Goal: Task Accomplishment & Management: Use online tool/utility

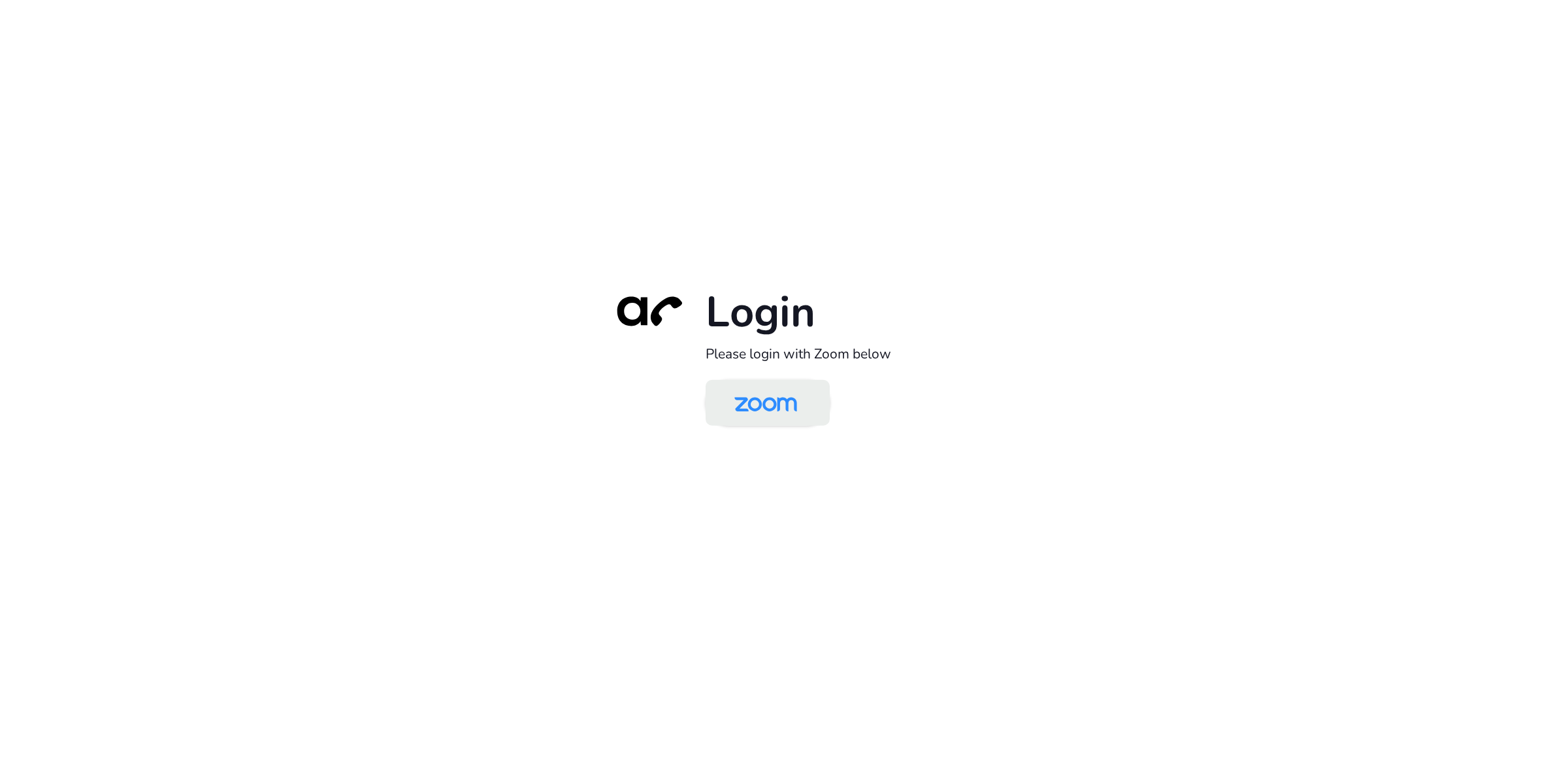
click at [788, 416] on img at bounding box center [766, 403] width 90 height 43
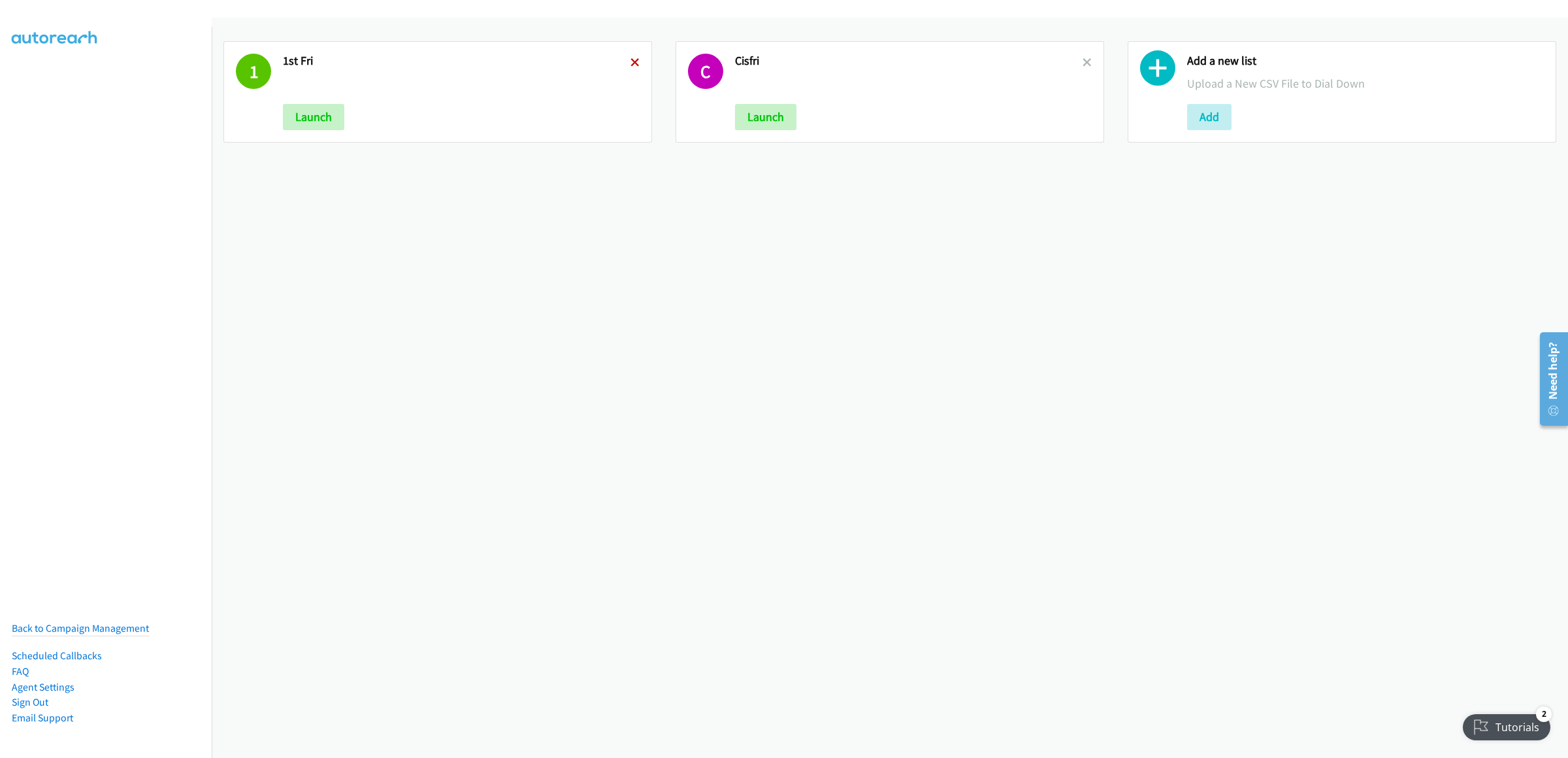
click at [631, 59] on icon at bounding box center [635, 62] width 9 height 9
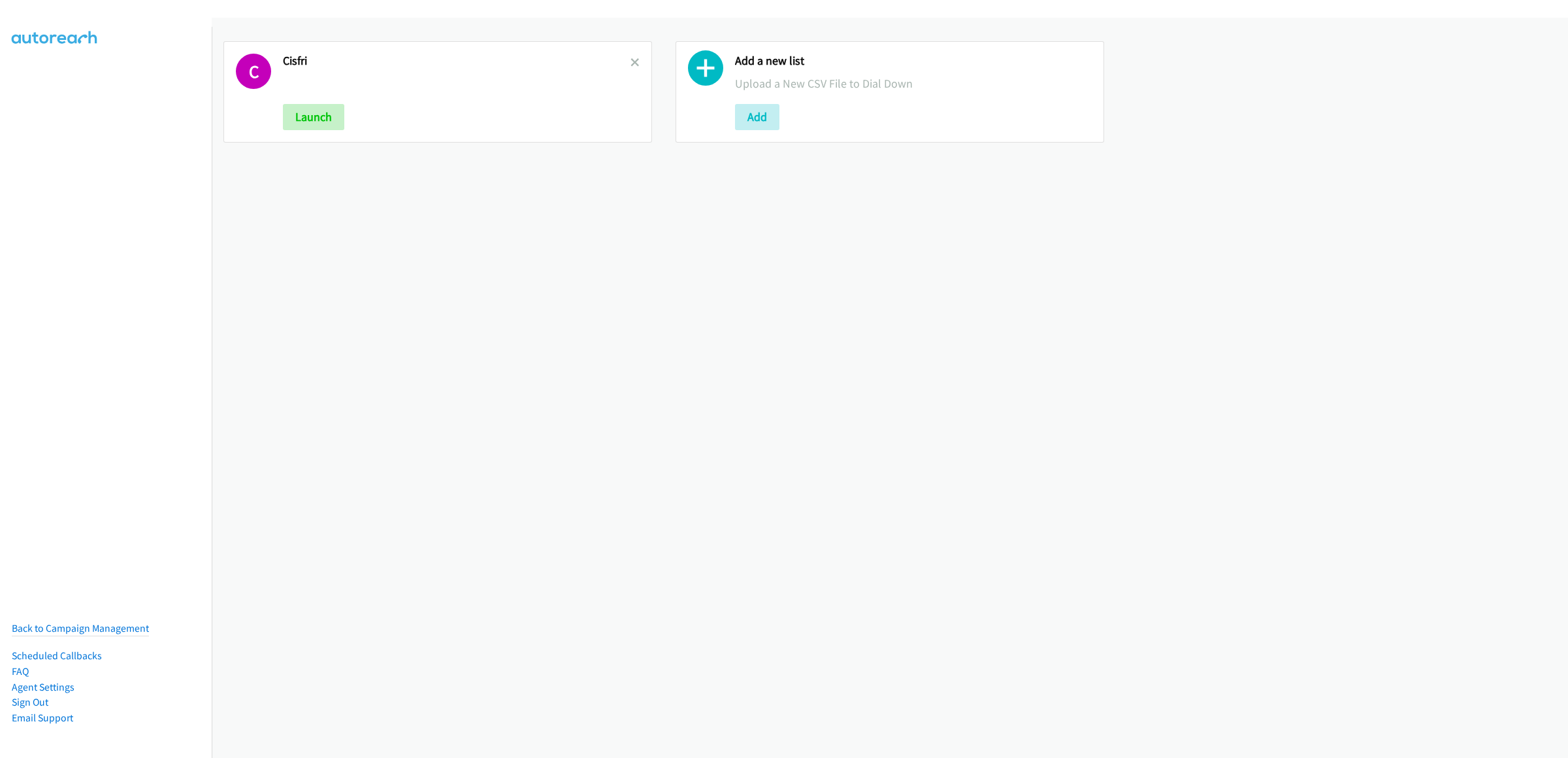
click at [631, 59] on icon at bounding box center [635, 62] width 9 height 9
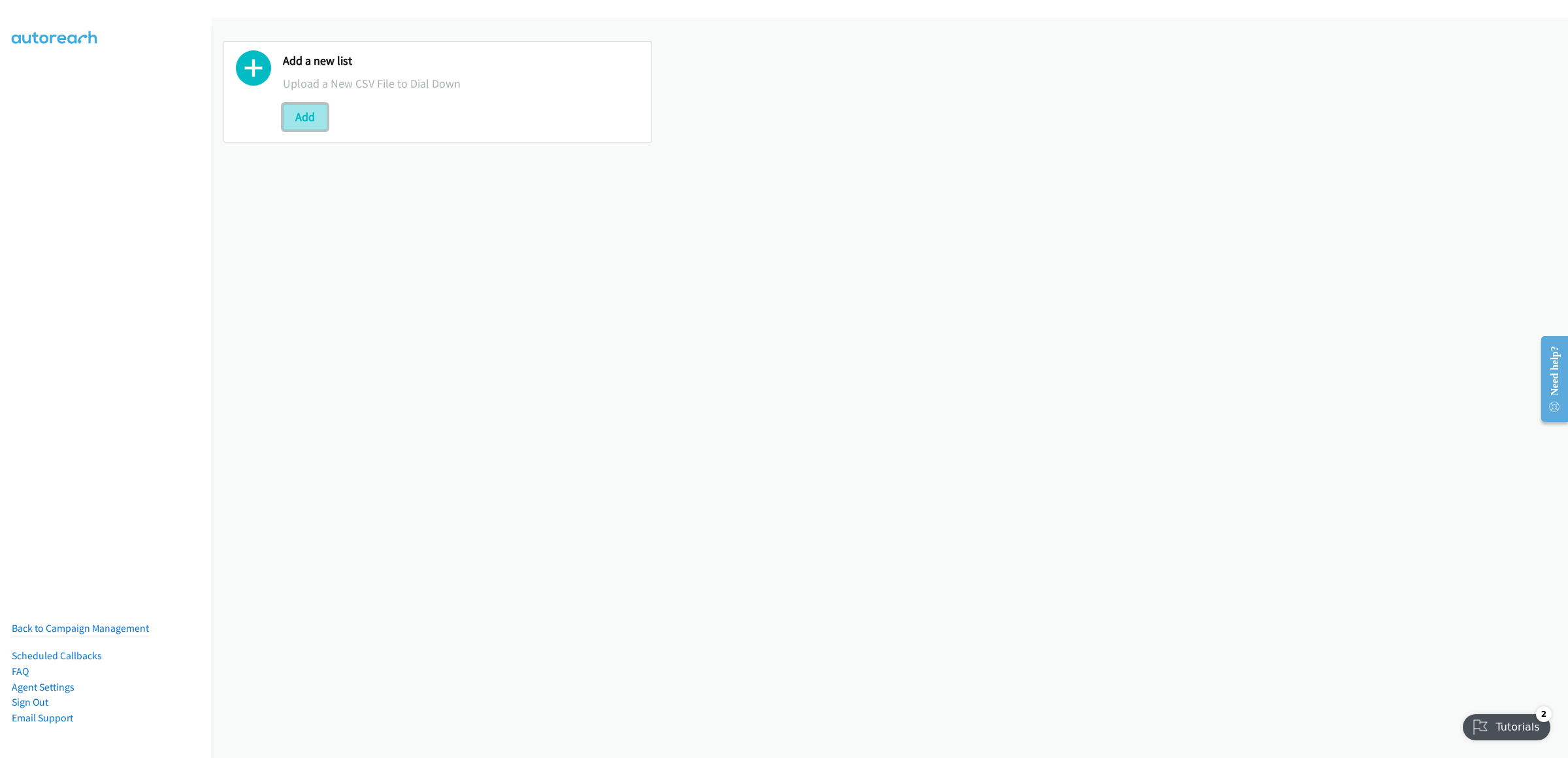
click at [304, 111] on button "Add" at bounding box center [305, 117] width 45 height 26
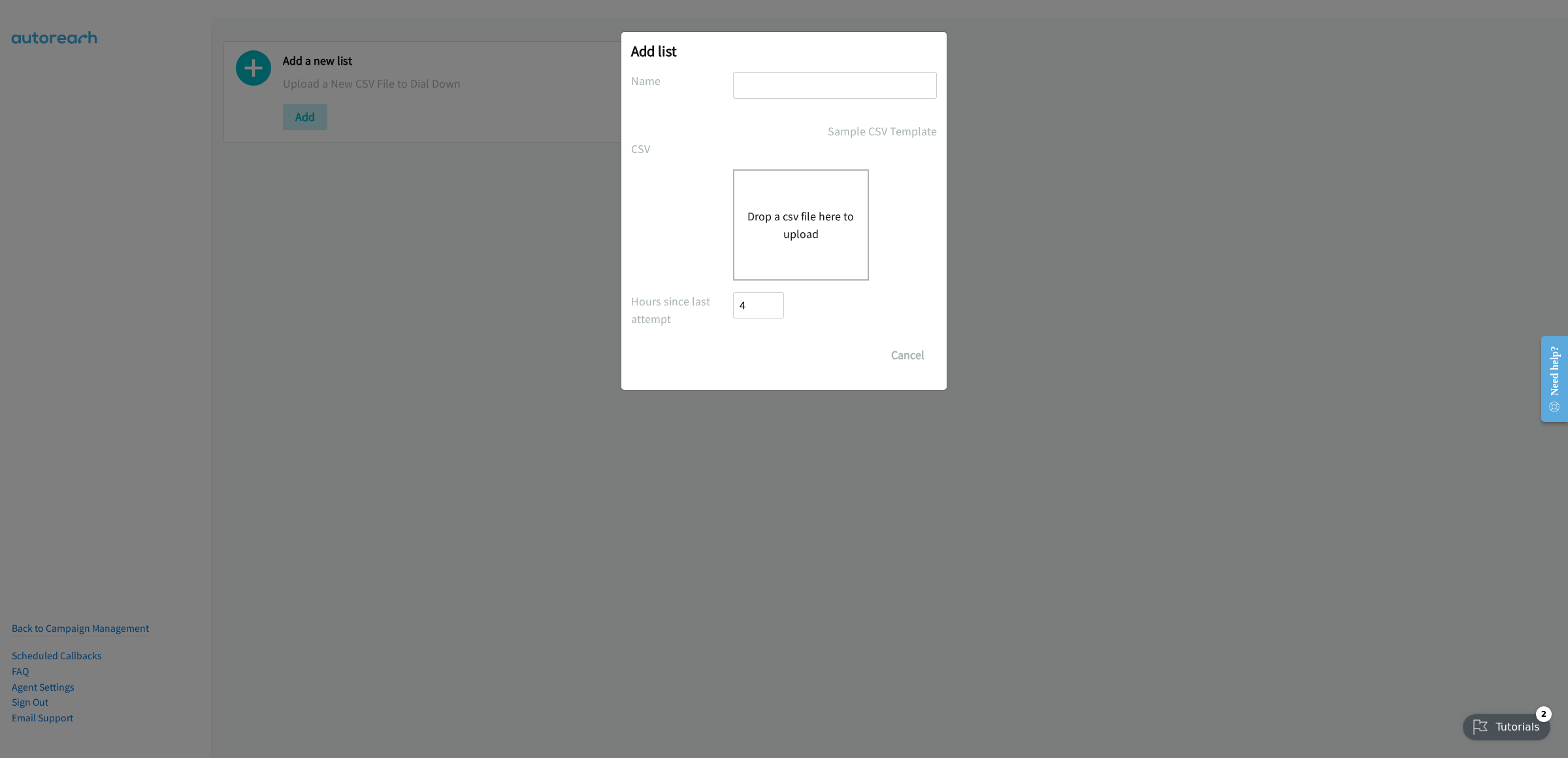
click at [758, 68] on div "Add list No phone fields were returned for that Report or List View Please uplo…" at bounding box center [784, 210] width 326 height 358
click at [757, 84] on input "text" at bounding box center [835, 85] width 204 height 27
type input "1stdell"
click at [784, 198] on div "Drop a csv file here to upload" at bounding box center [800, 225] width 136 height 111
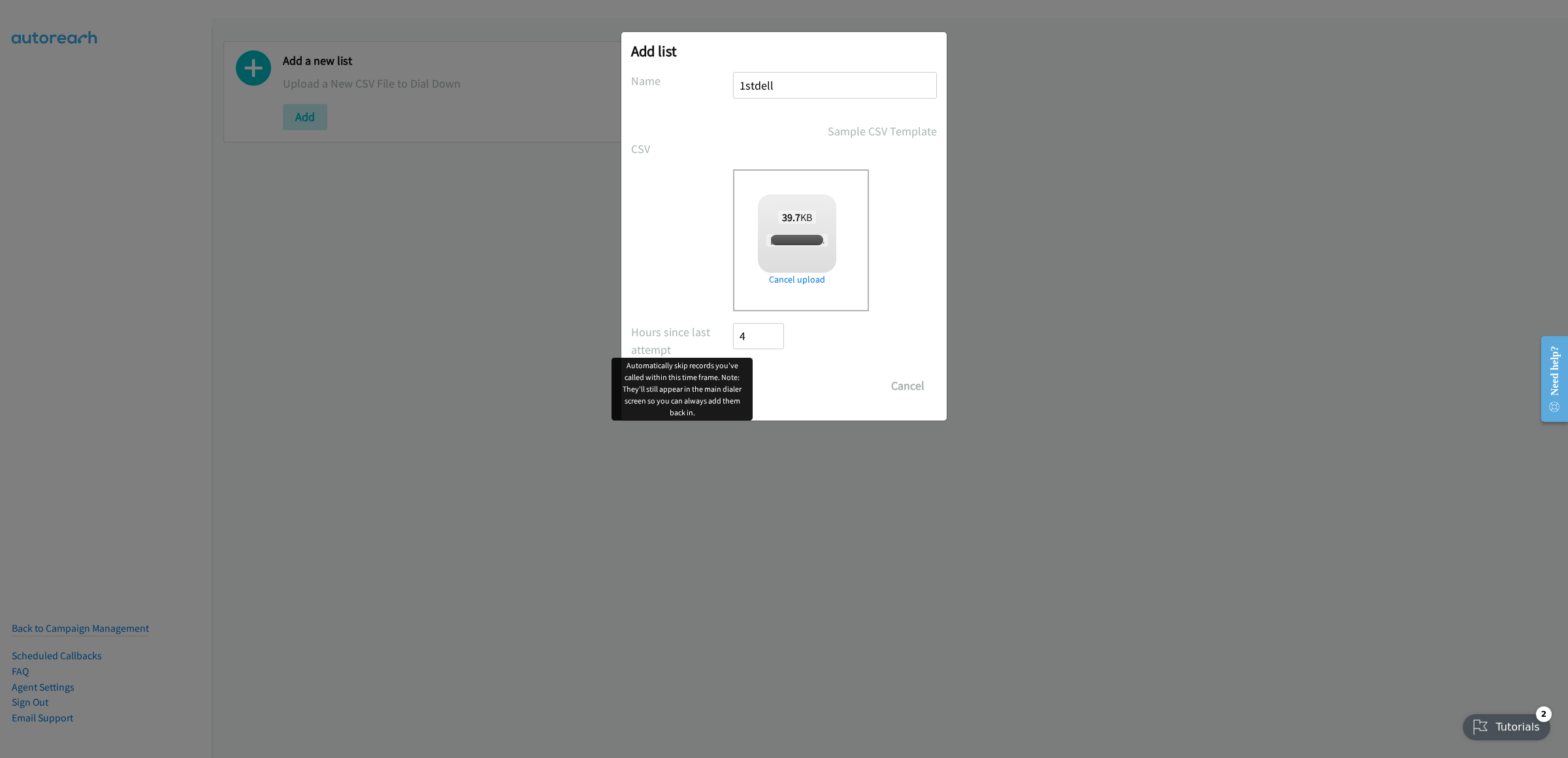
checkbox input "true"
click at [784, 380] on input "Save List" at bounding box center [767, 385] width 68 height 26
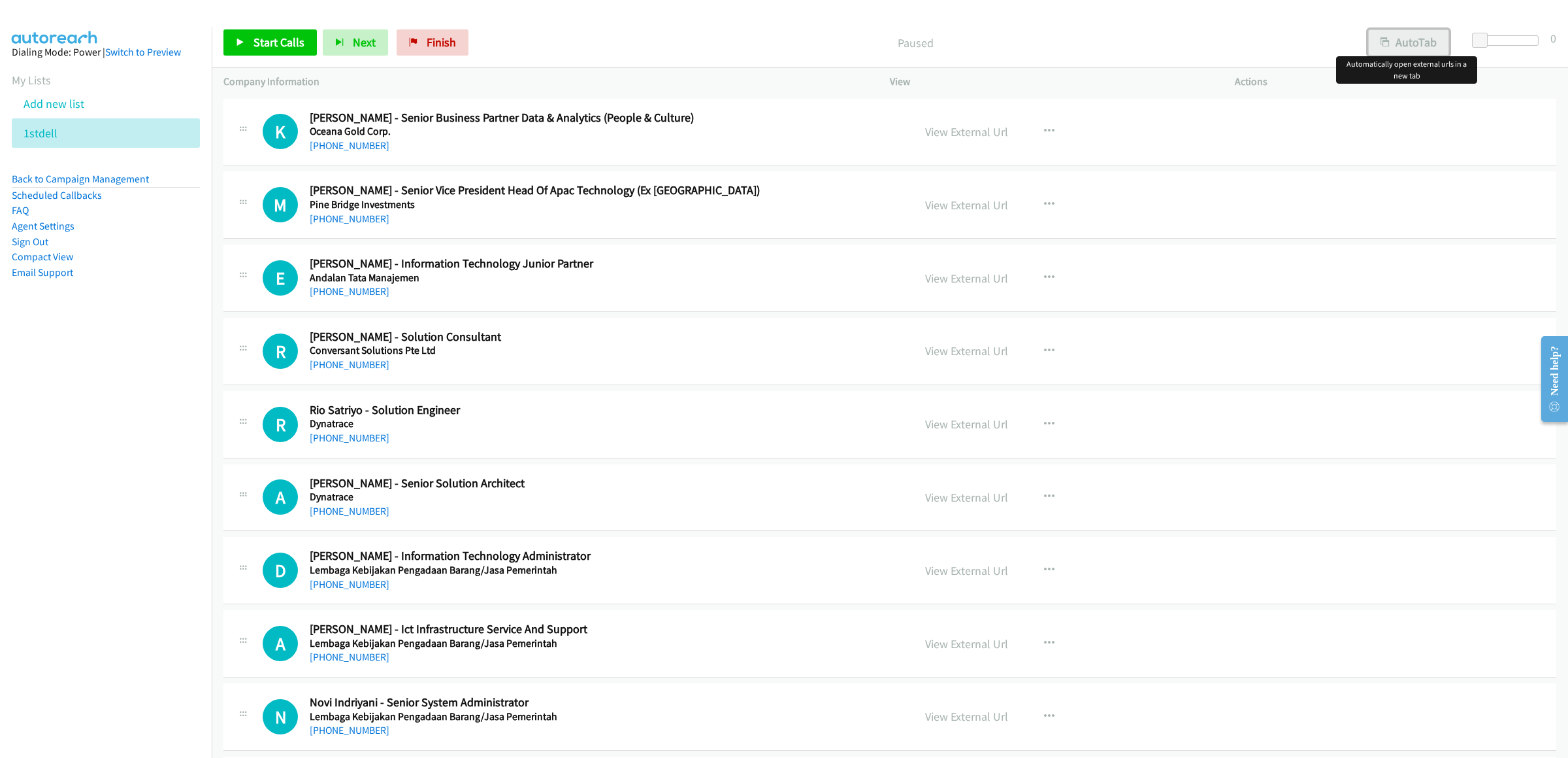
click at [1418, 49] on button "AutoTab" at bounding box center [1410, 43] width 81 height 26
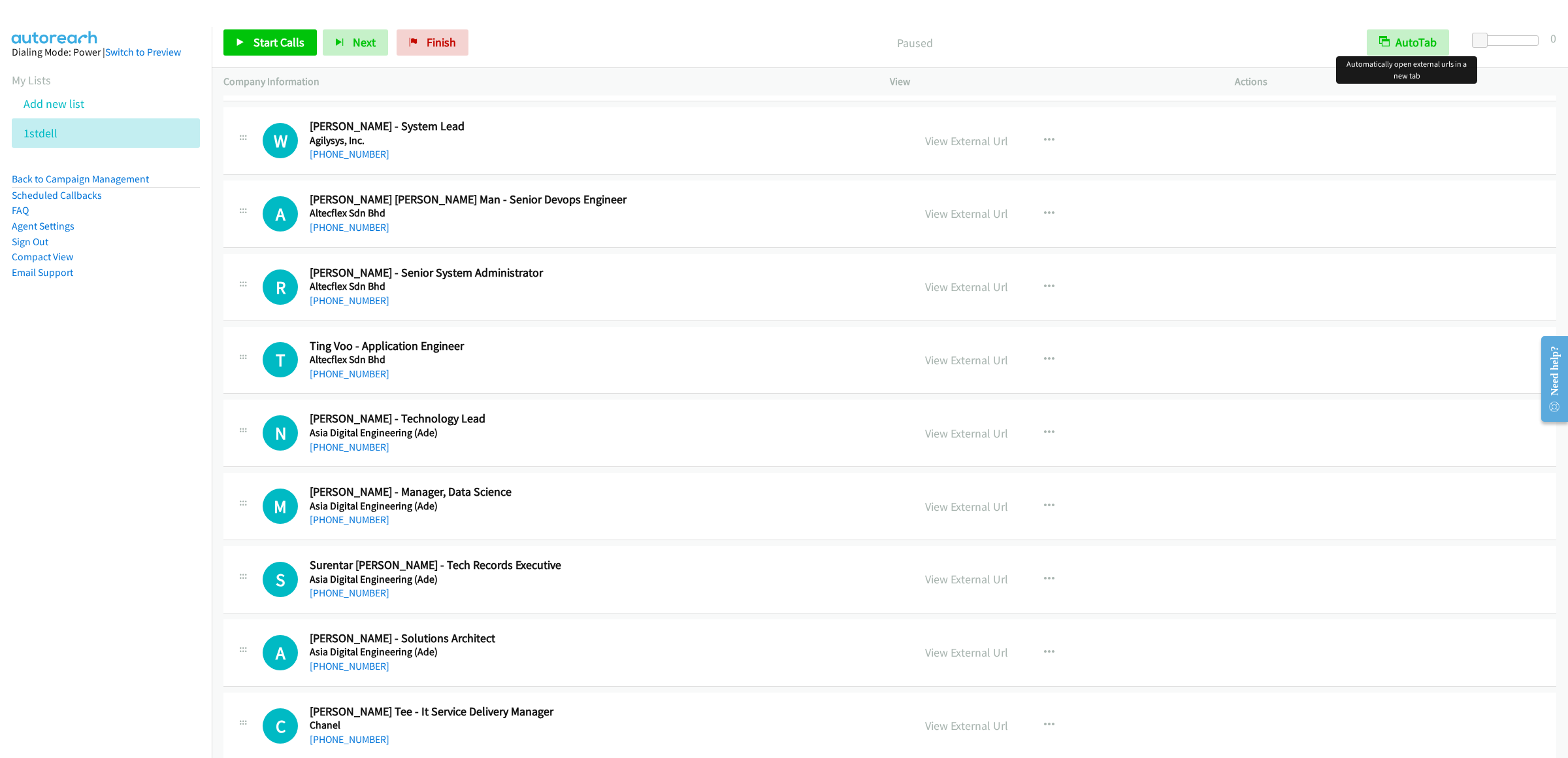
scroll to position [1046, 0]
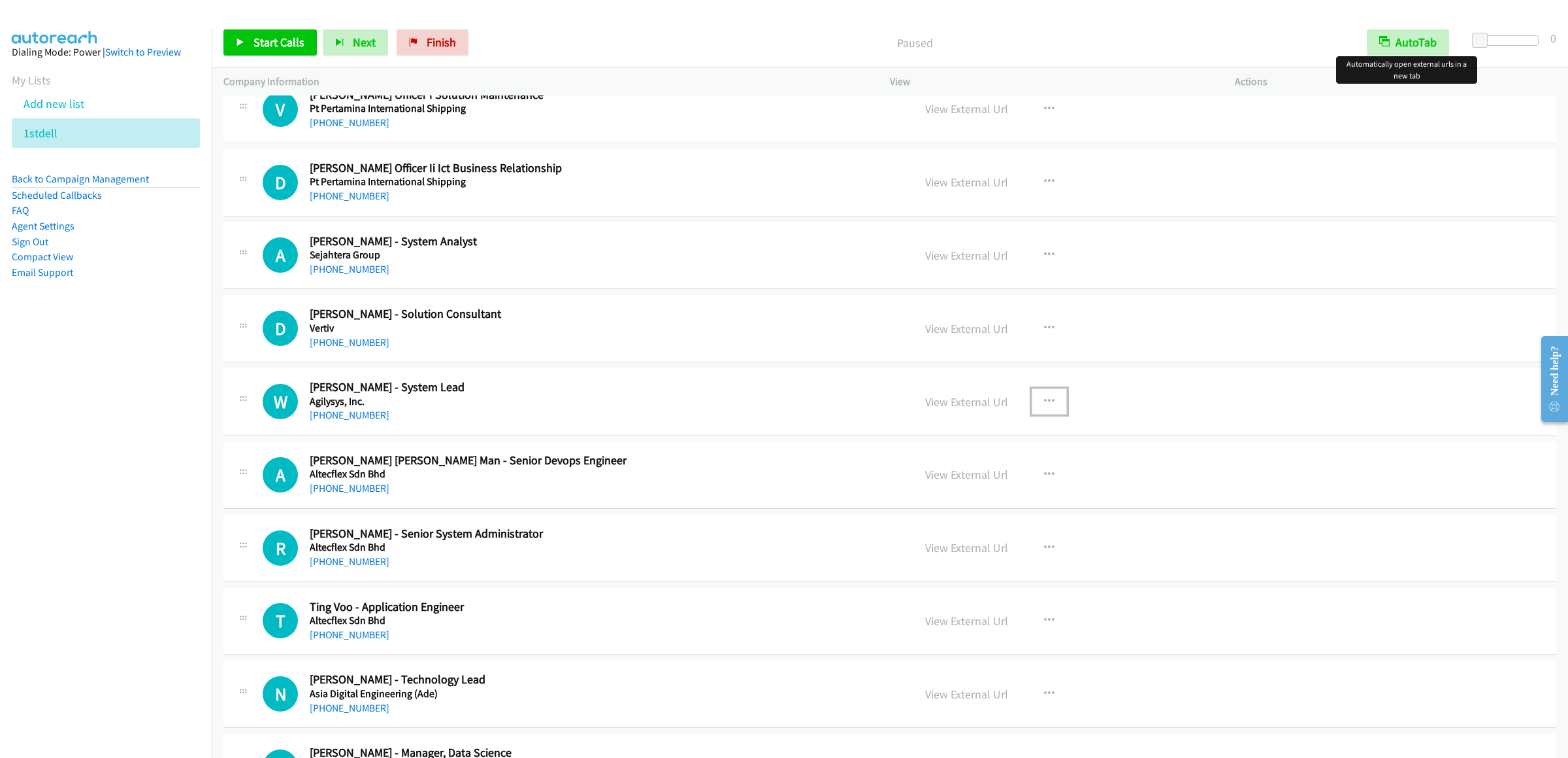
click at [1044, 400] on icon "button" at bounding box center [1049, 401] width 11 height 11
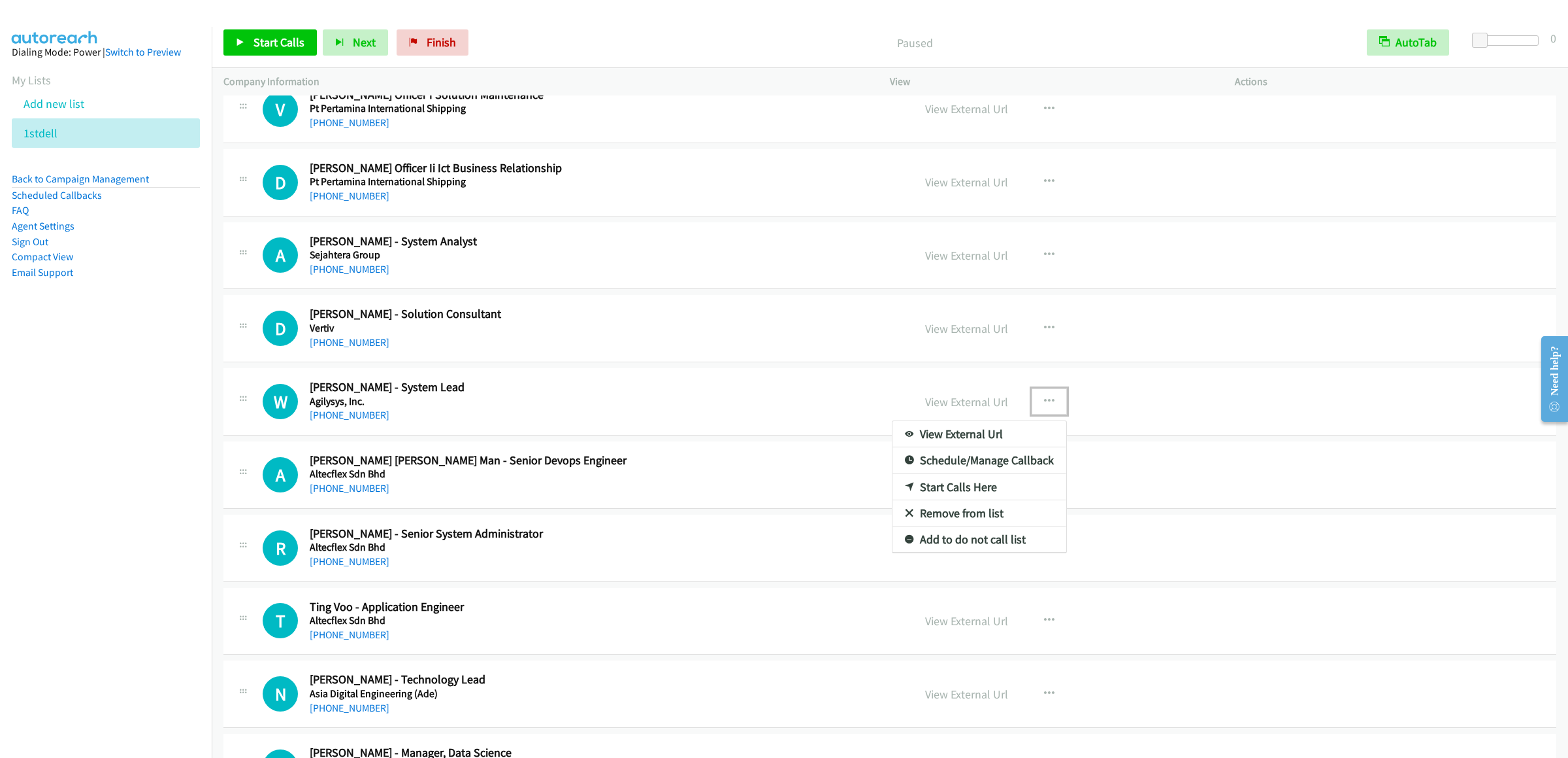
click at [955, 494] on link "Start Calls Here" at bounding box center [979, 487] width 173 height 26
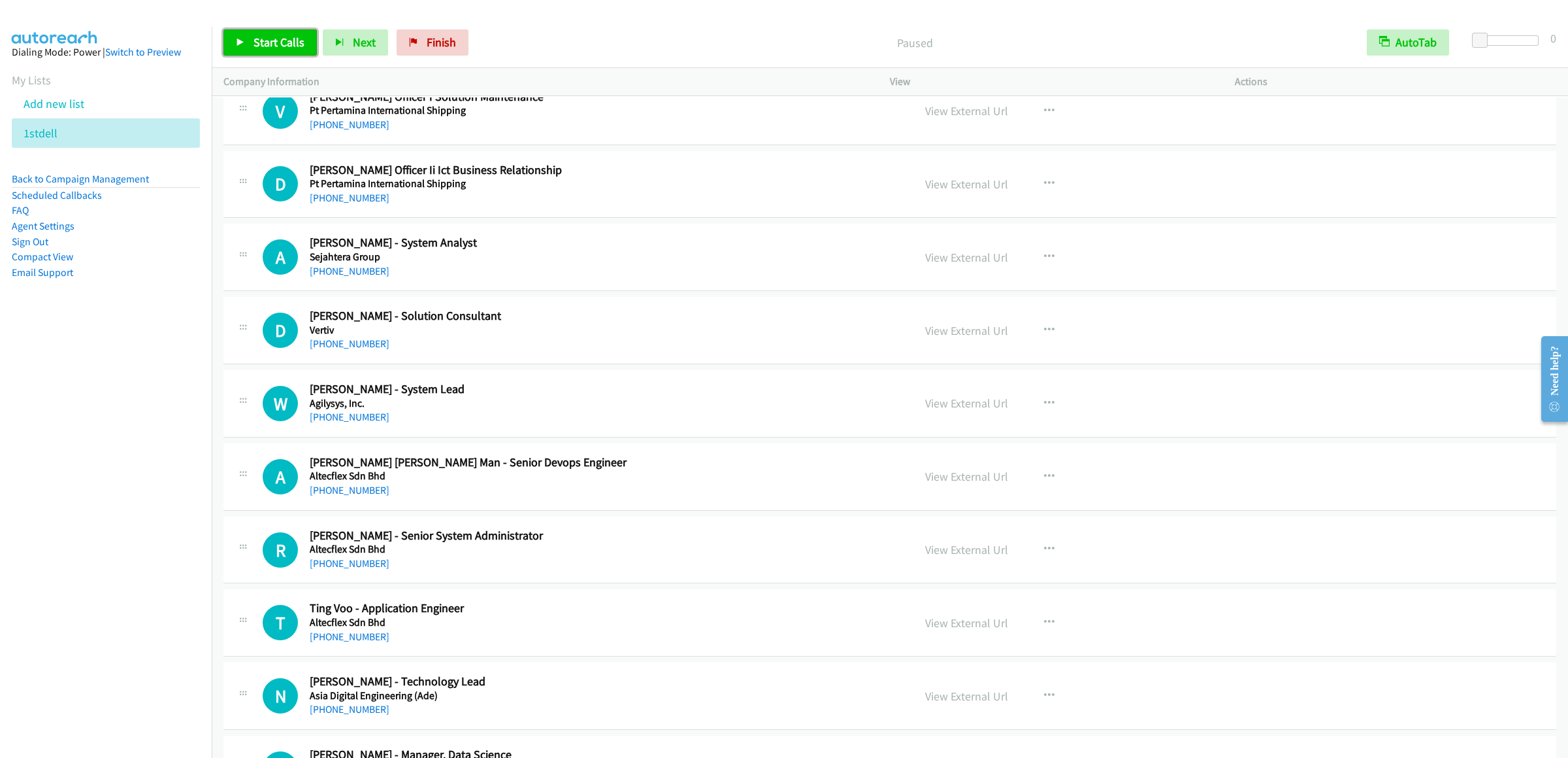
click at [275, 48] on span "Start Calls" at bounding box center [278, 42] width 51 height 15
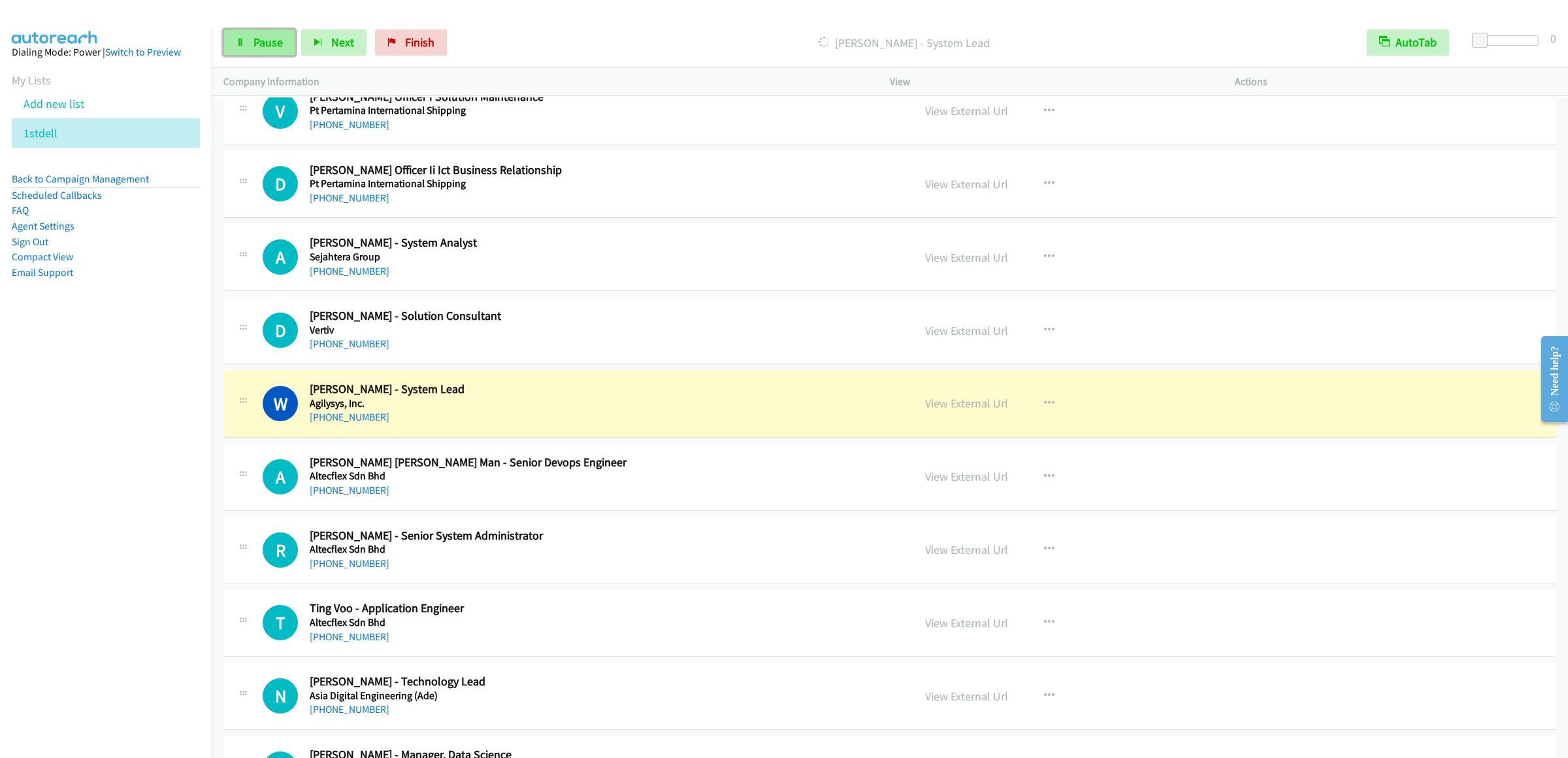
click at [267, 42] on span "Pause" at bounding box center [268, 42] width 30 height 15
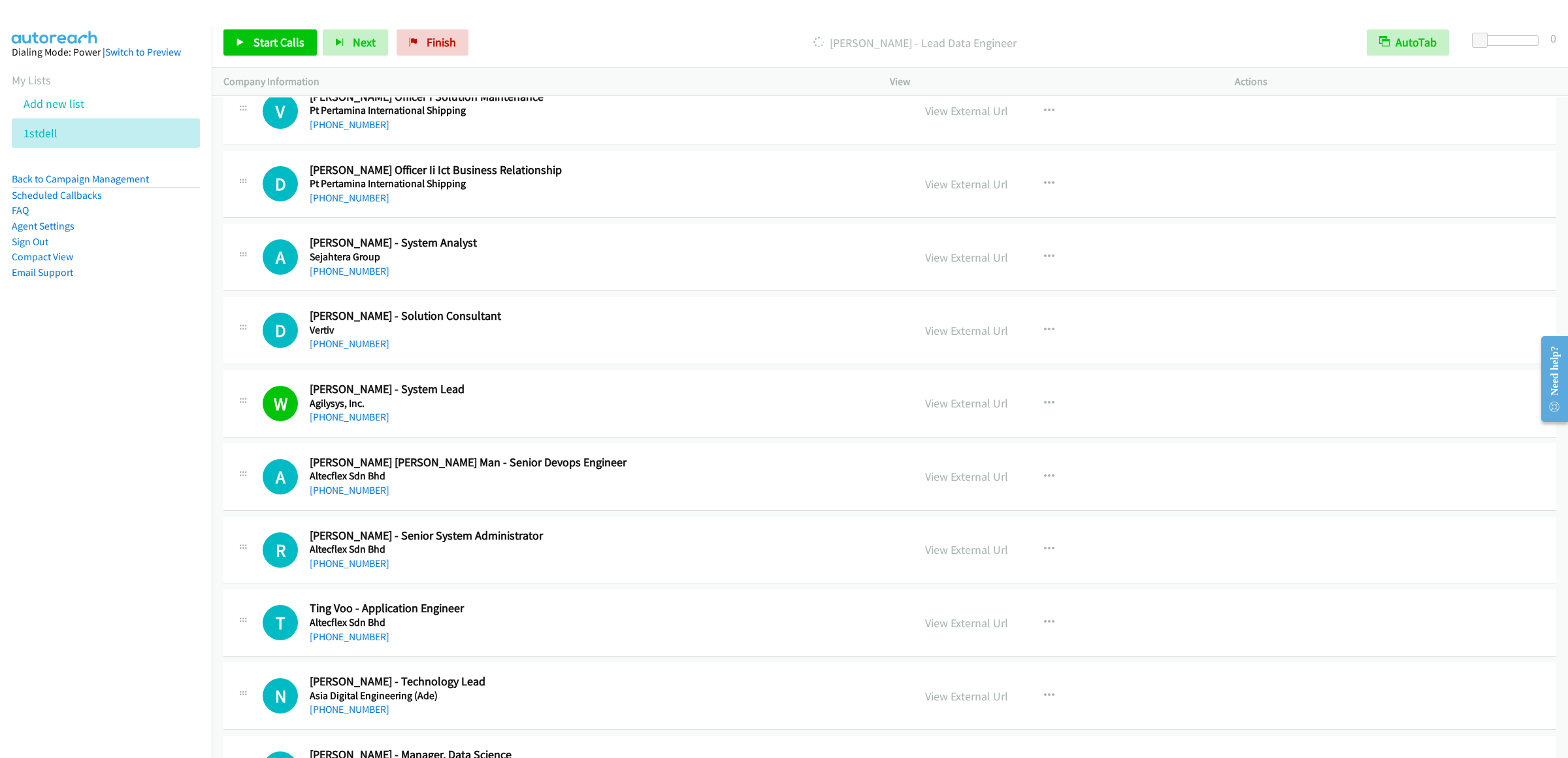
scroll to position [1307, 0]
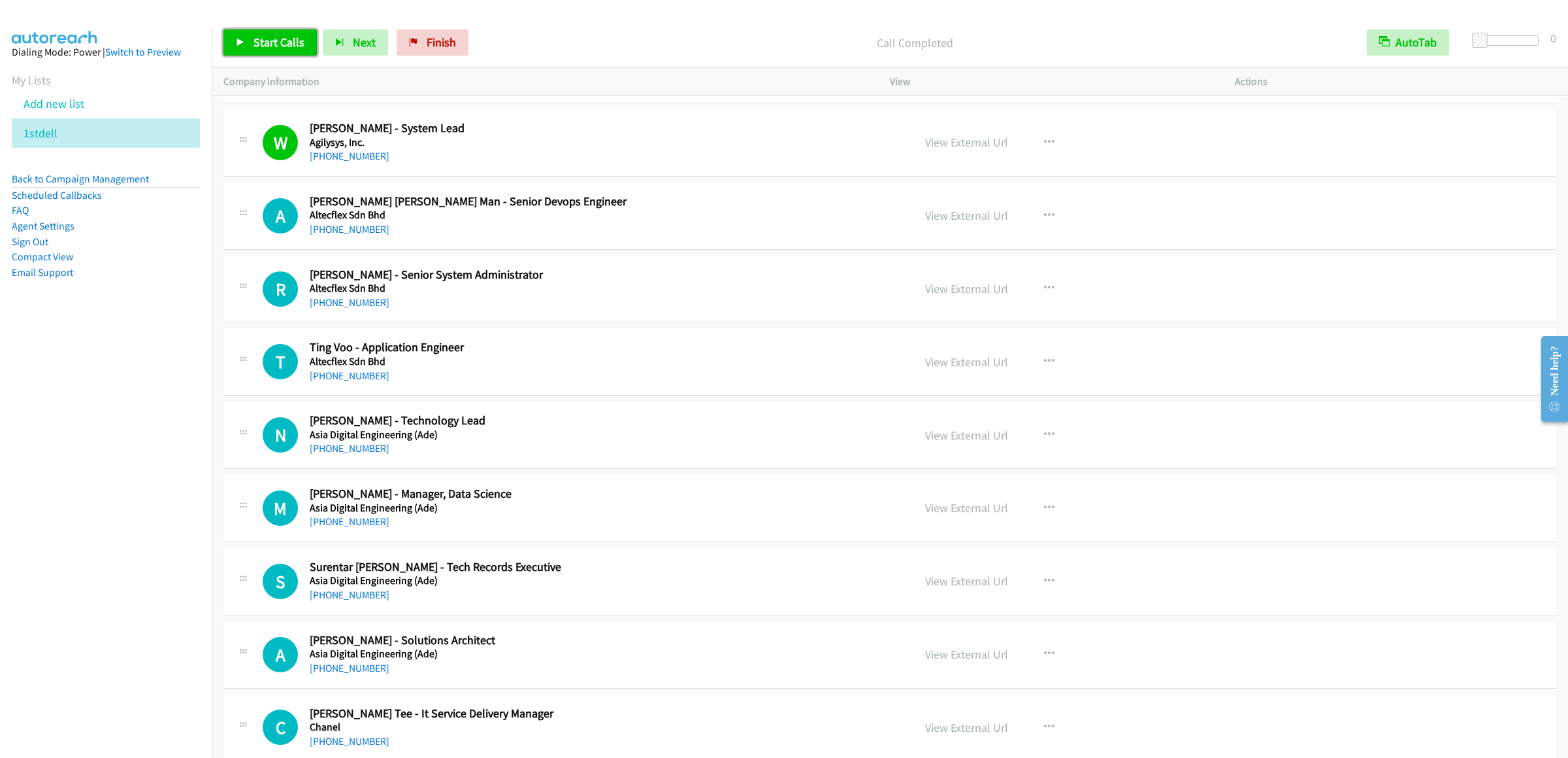
click at [266, 38] on span "Start Calls" at bounding box center [278, 42] width 51 height 15
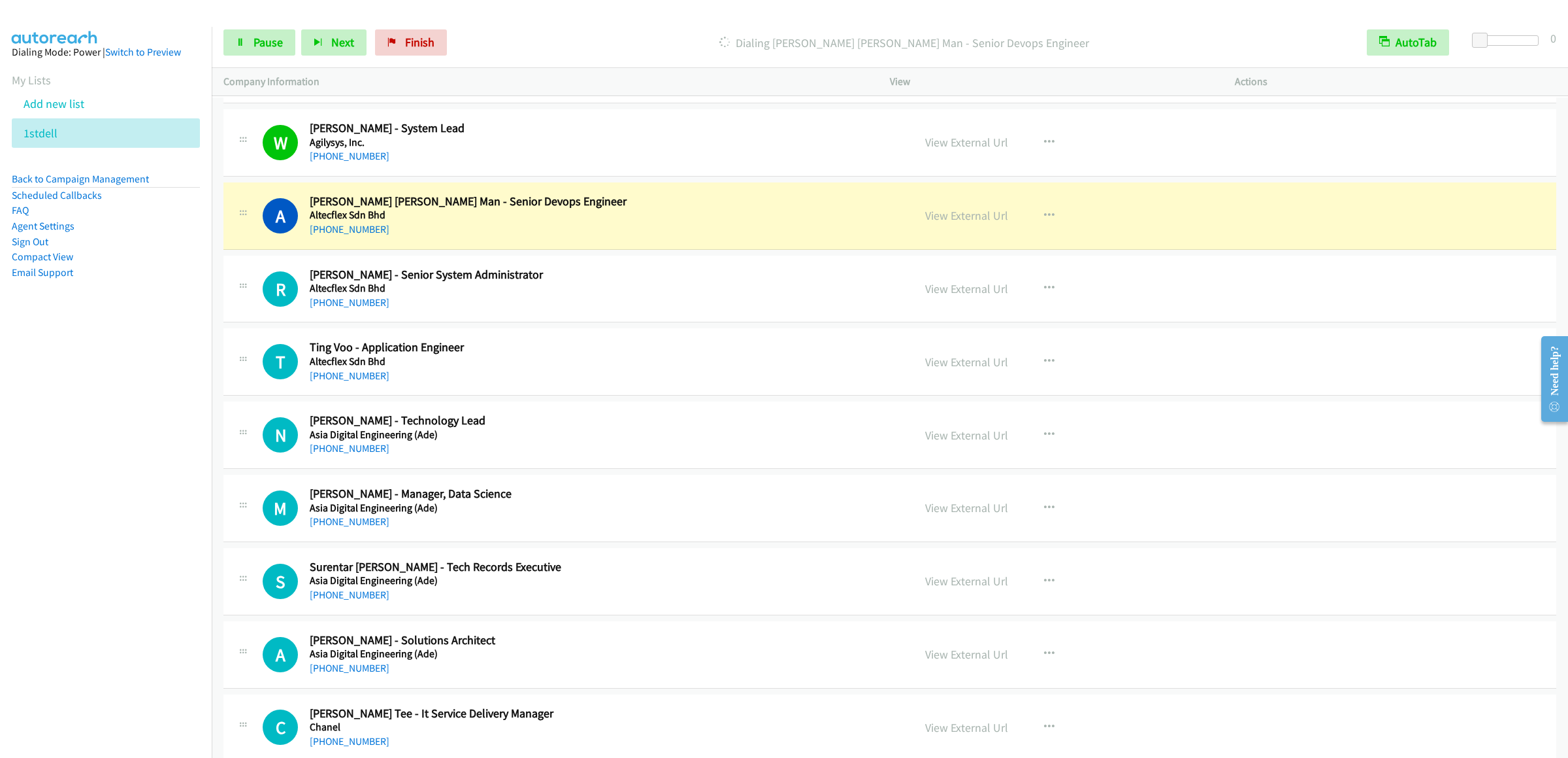
scroll to position [1439, 0]
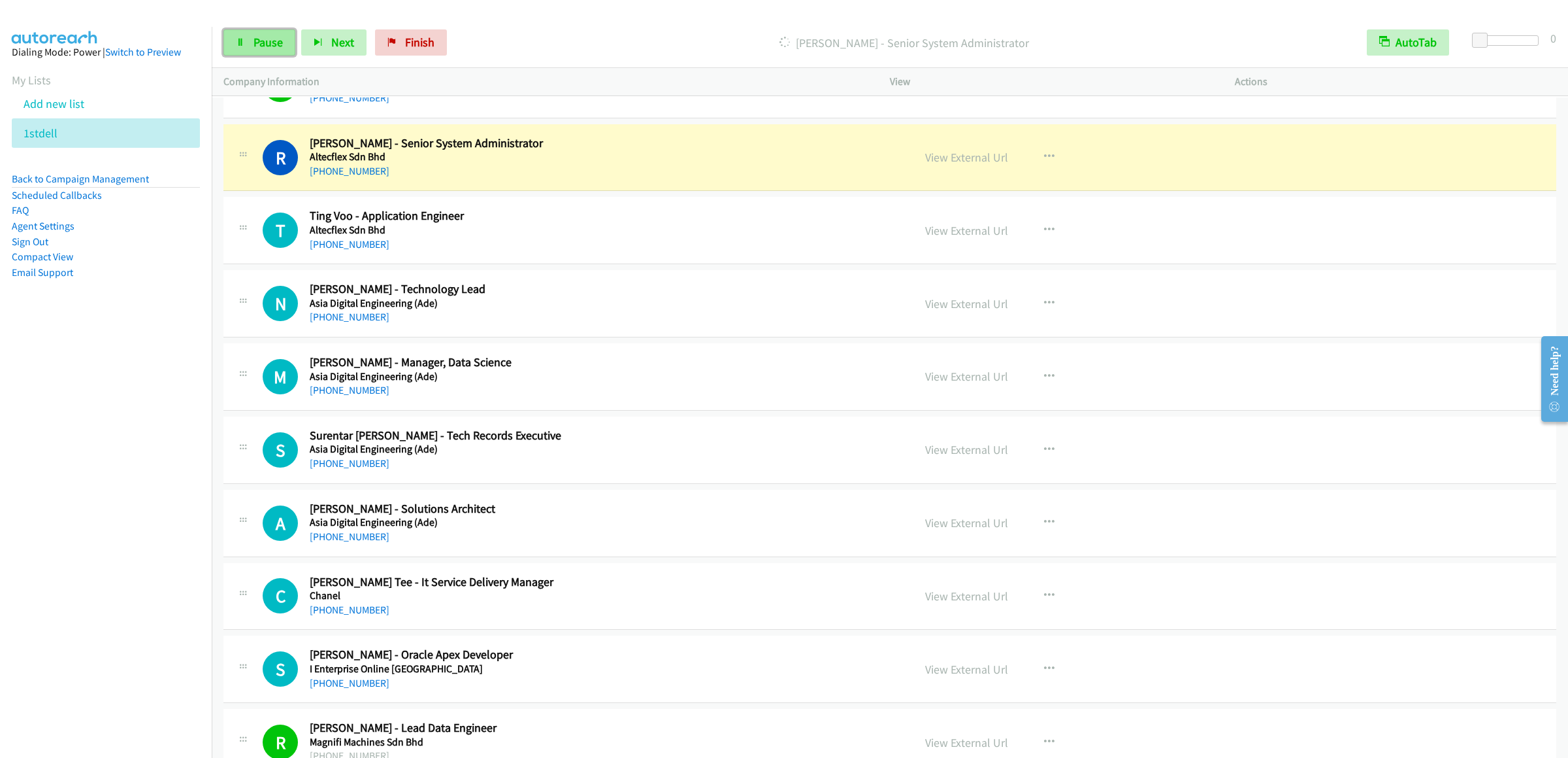
click at [270, 34] on link "Pause" at bounding box center [260, 43] width 72 height 26
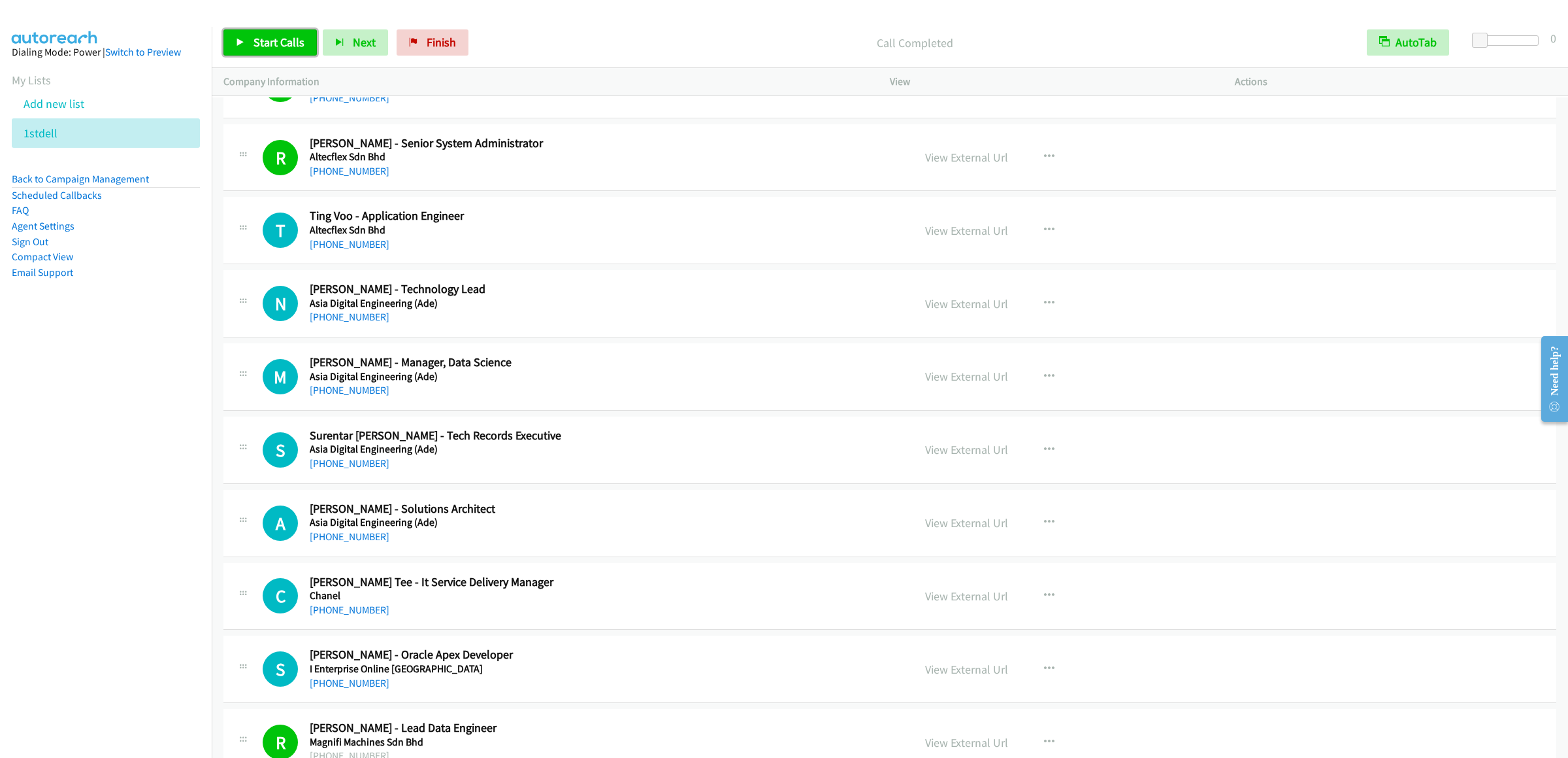
click at [252, 46] on link "Start Calls" at bounding box center [270, 43] width 93 height 26
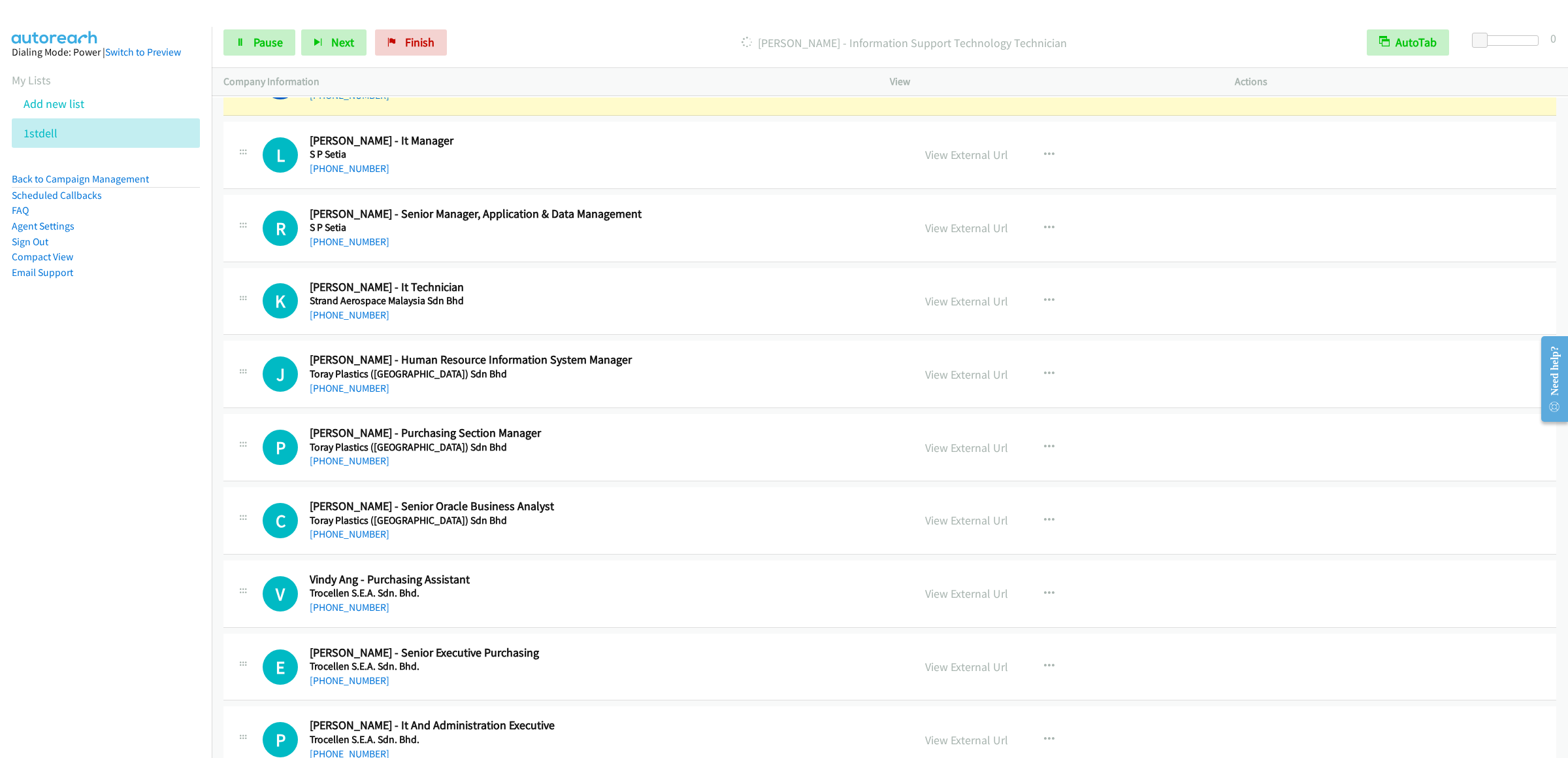
scroll to position [3138, 0]
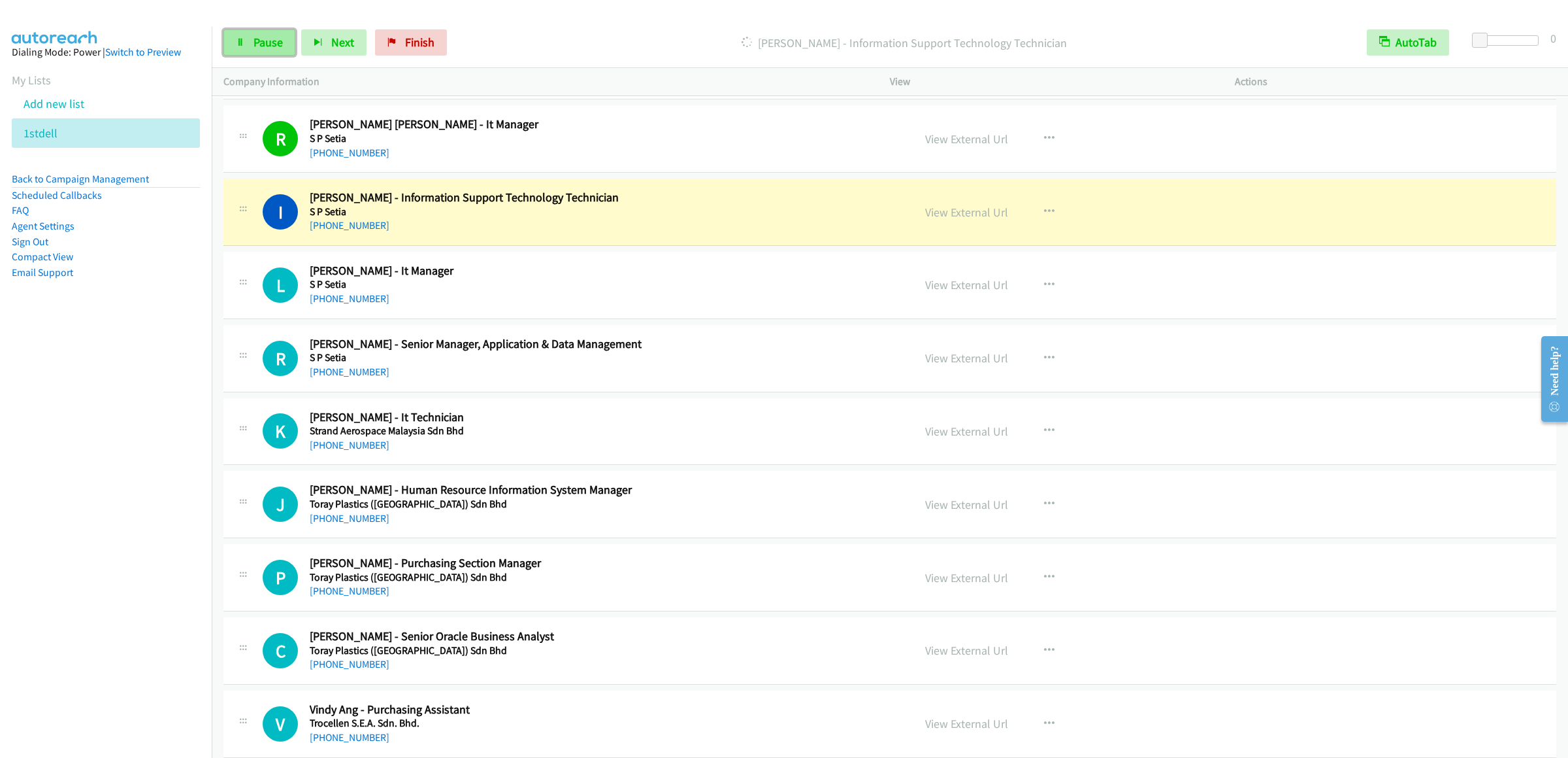
click at [261, 40] on span "Pause" at bounding box center [268, 42] width 30 height 15
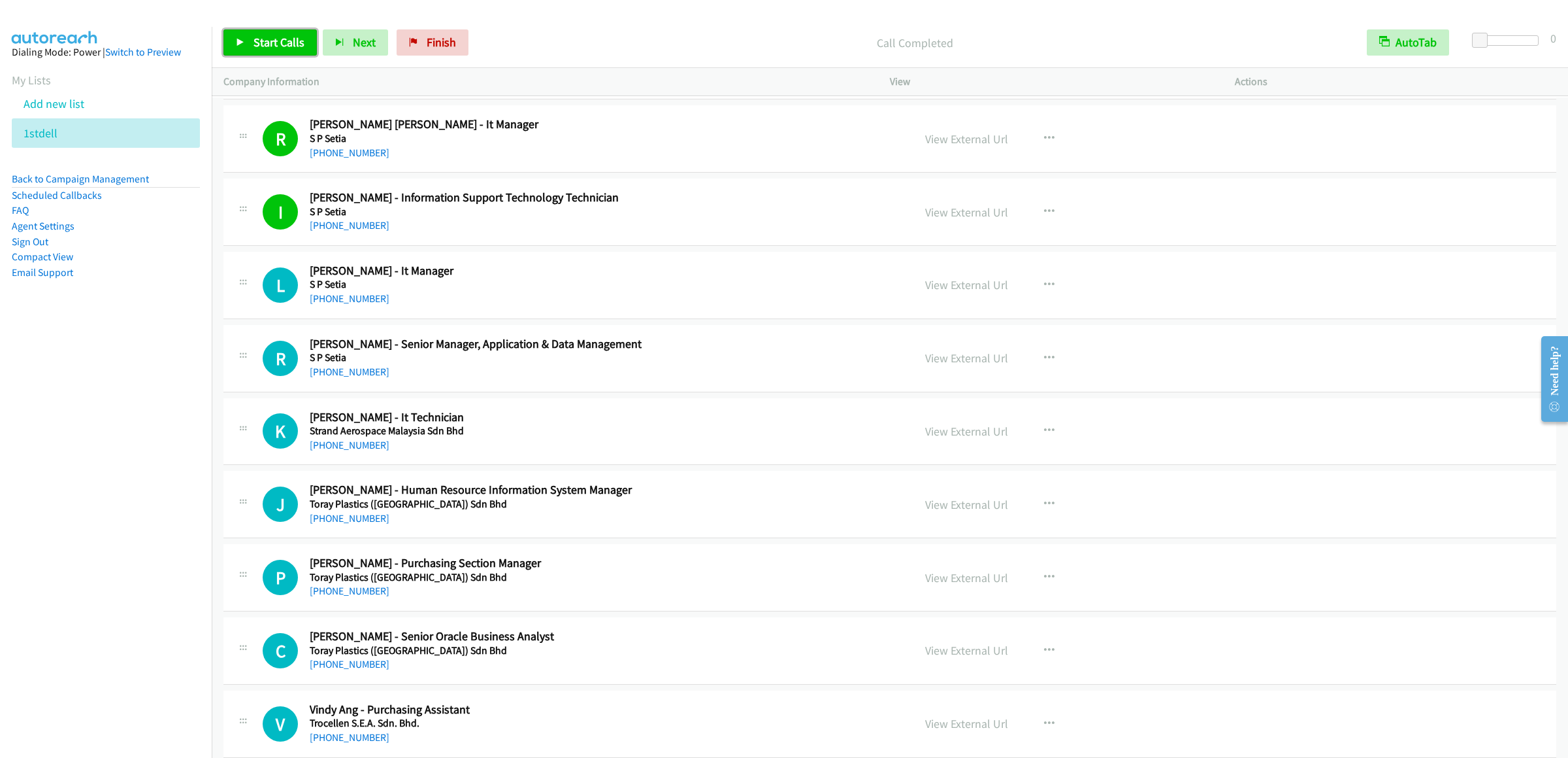
click at [266, 46] on span "Start Calls" at bounding box center [278, 42] width 51 height 15
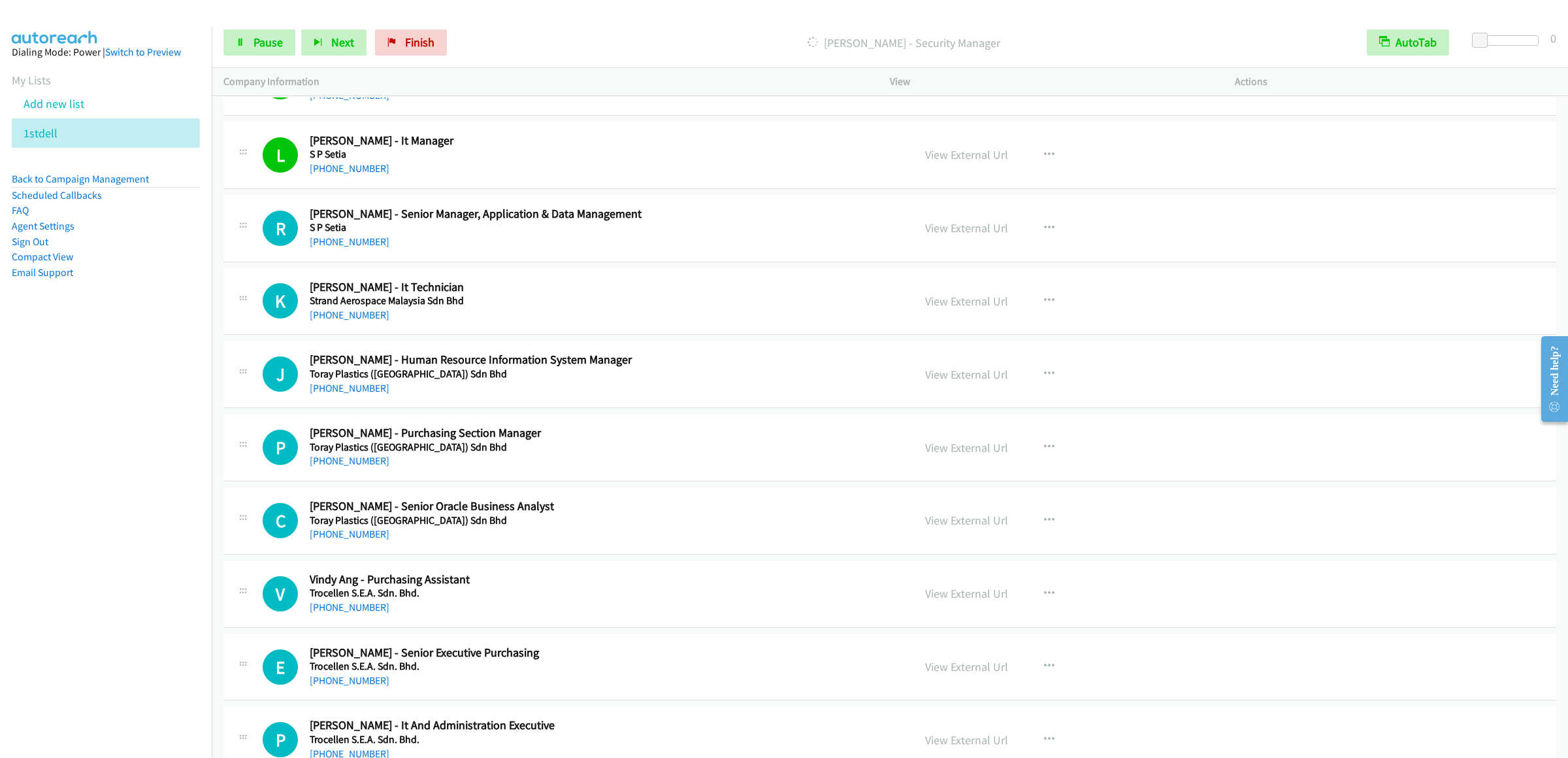
scroll to position [3400, 0]
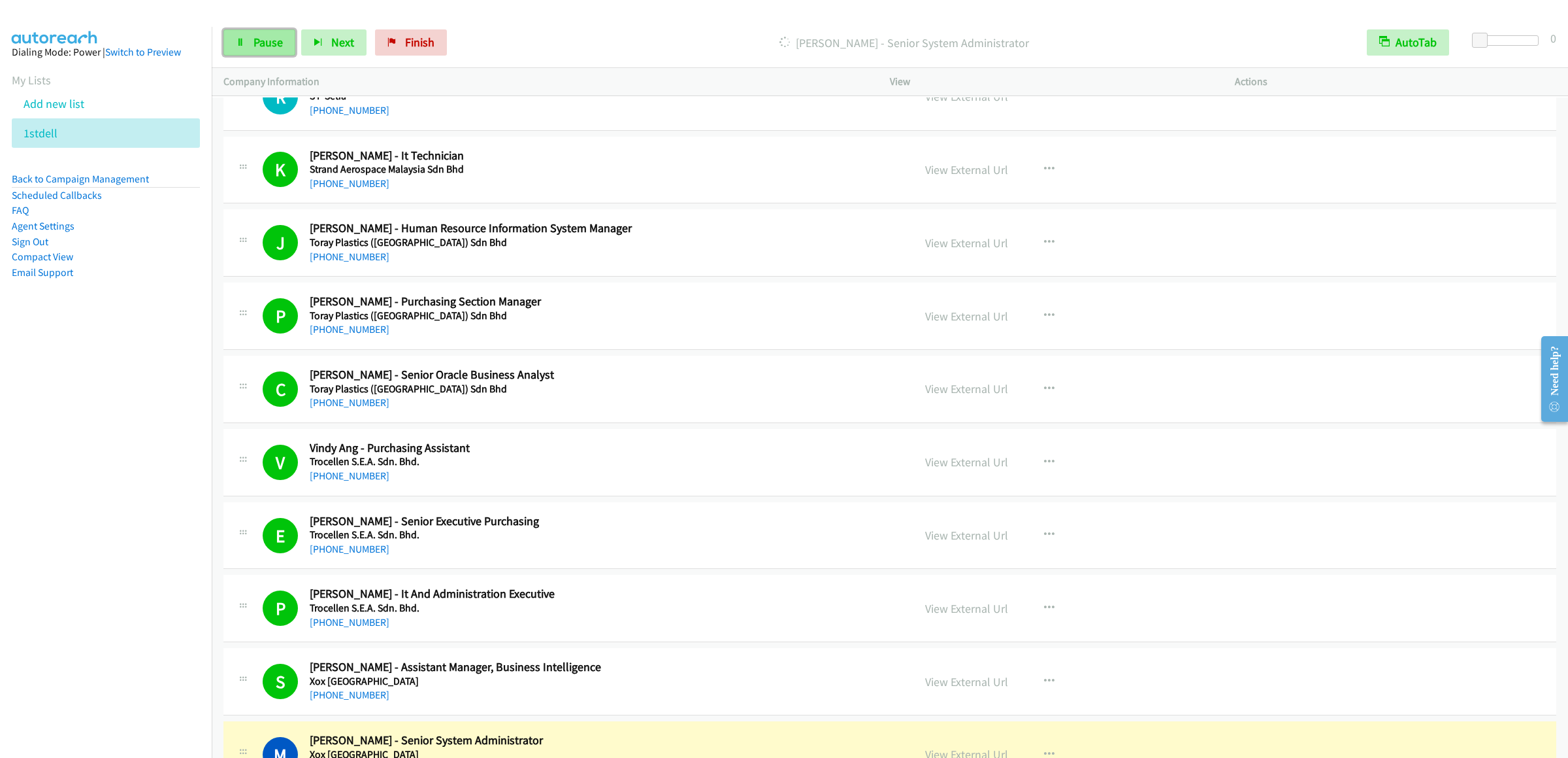
click at [267, 38] on span "Pause" at bounding box center [268, 42] width 30 height 15
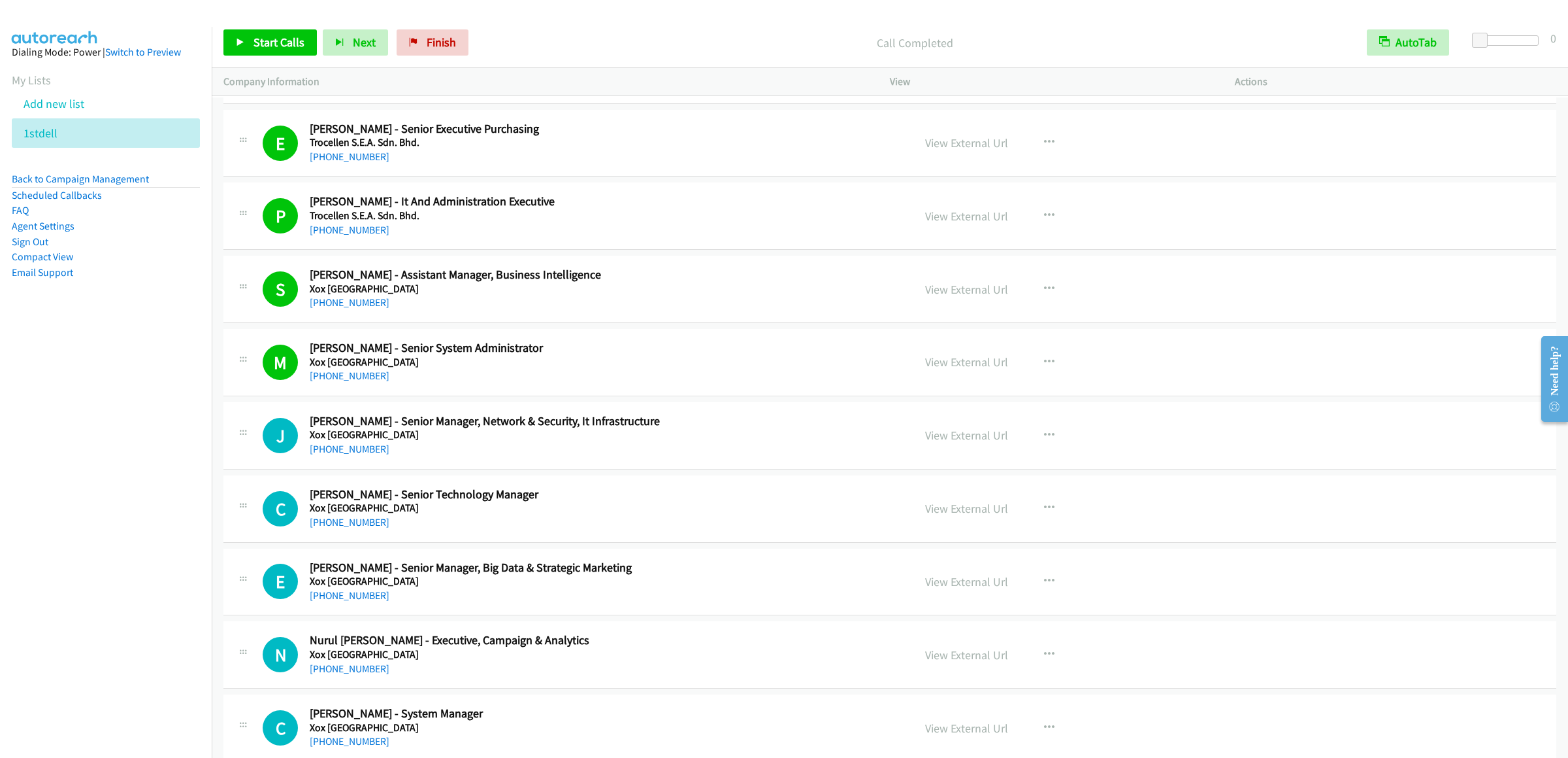
scroll to position [3923, 0]
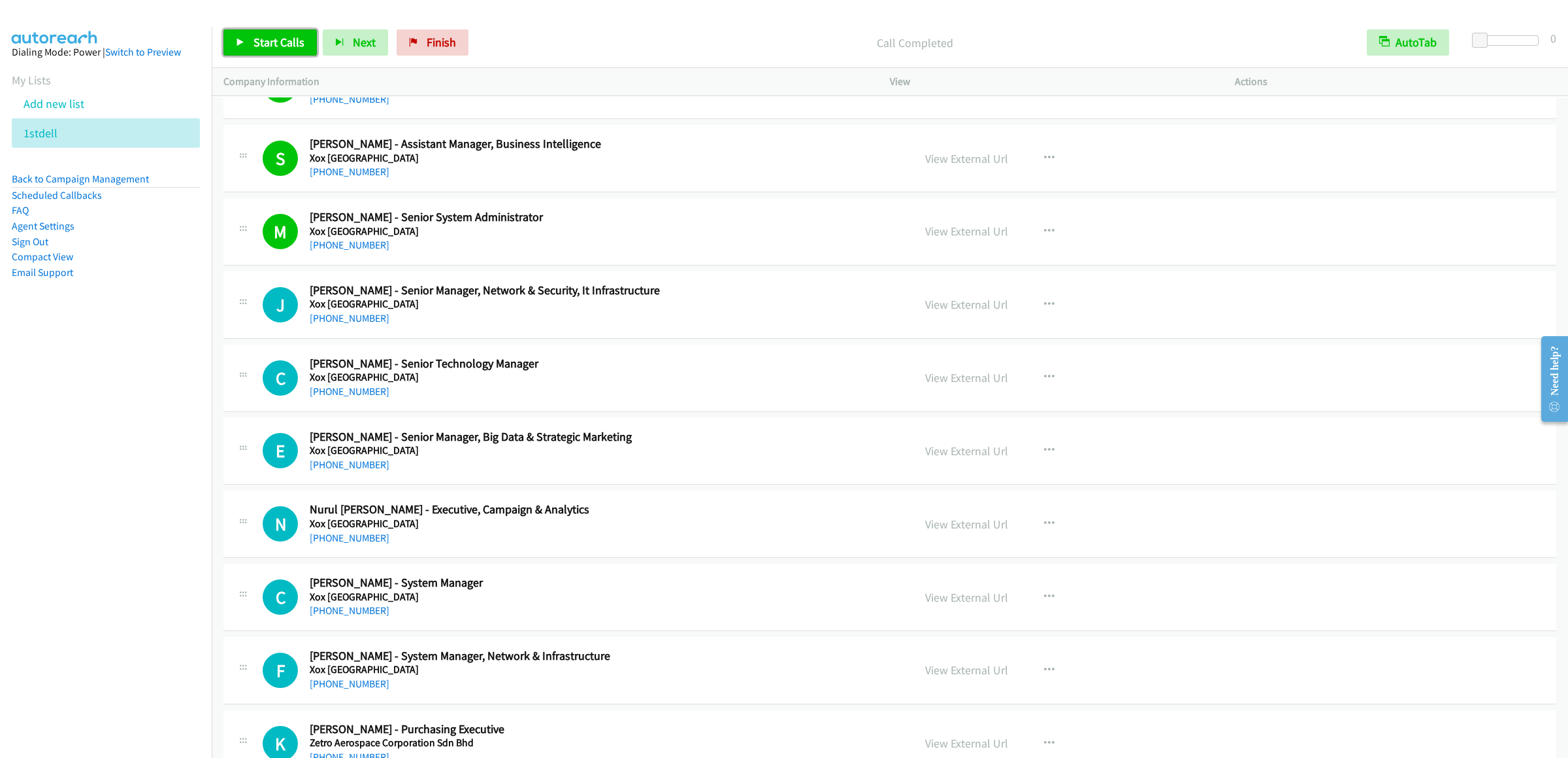
click at [276, 44] on span "Start Calls" at bounding box center [278, 42] width 51 height 15
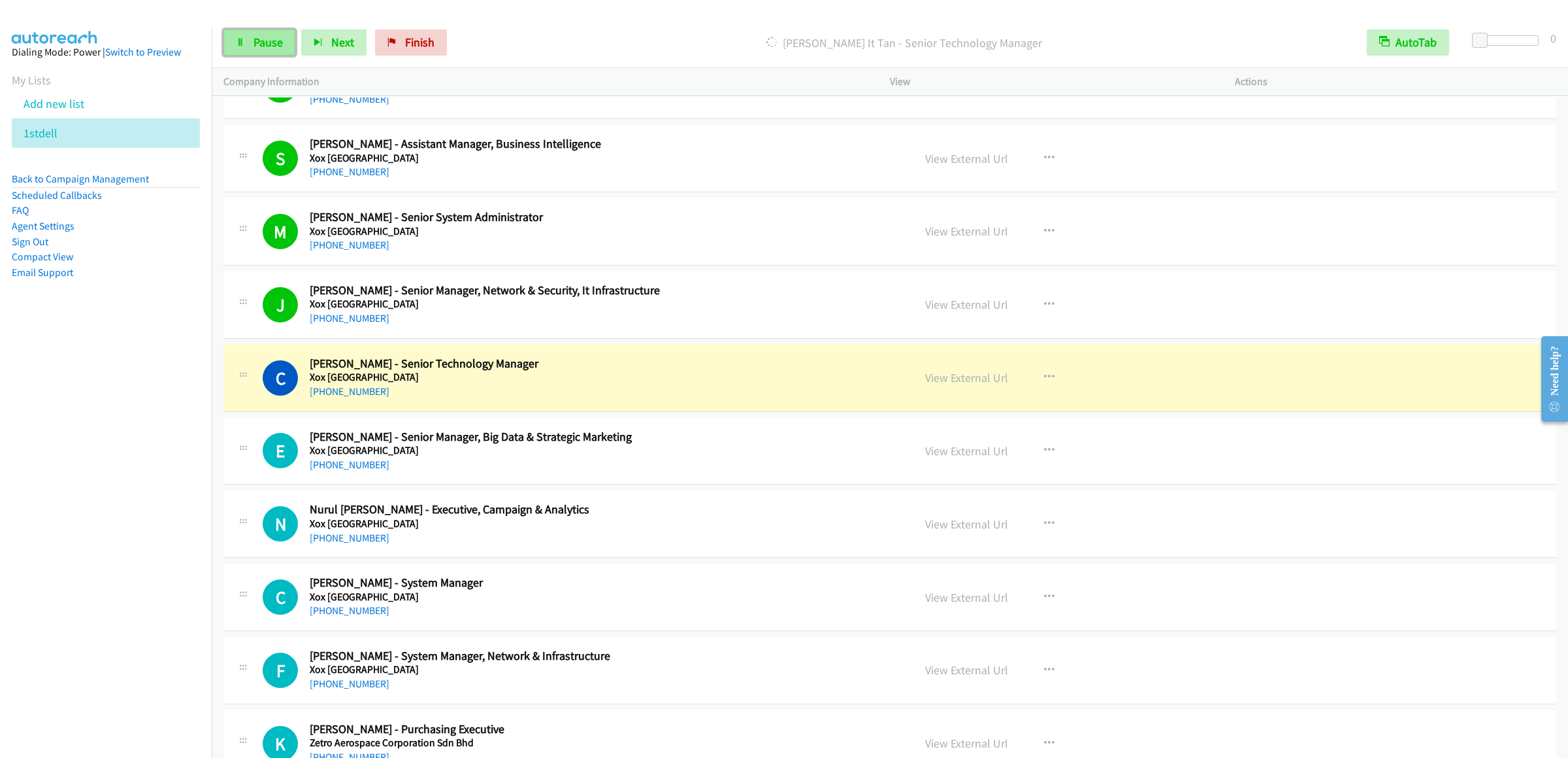
click at [265, 48] on span "Pause" at bounding box center [268, 42] width 30 height 15
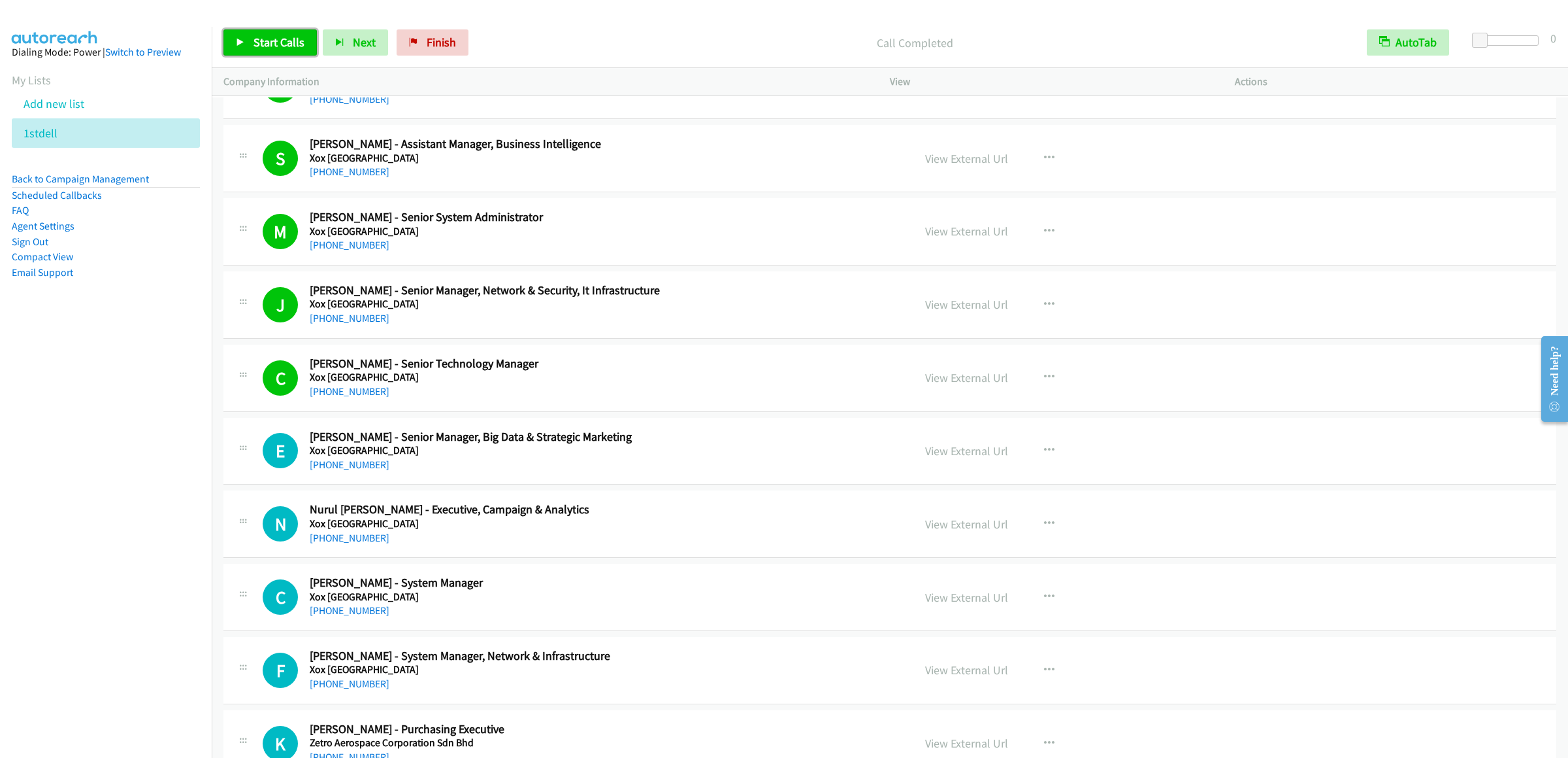
click at [266, 36] on span "Start Calls" at bounding box center [278, 42] width 51 height 15
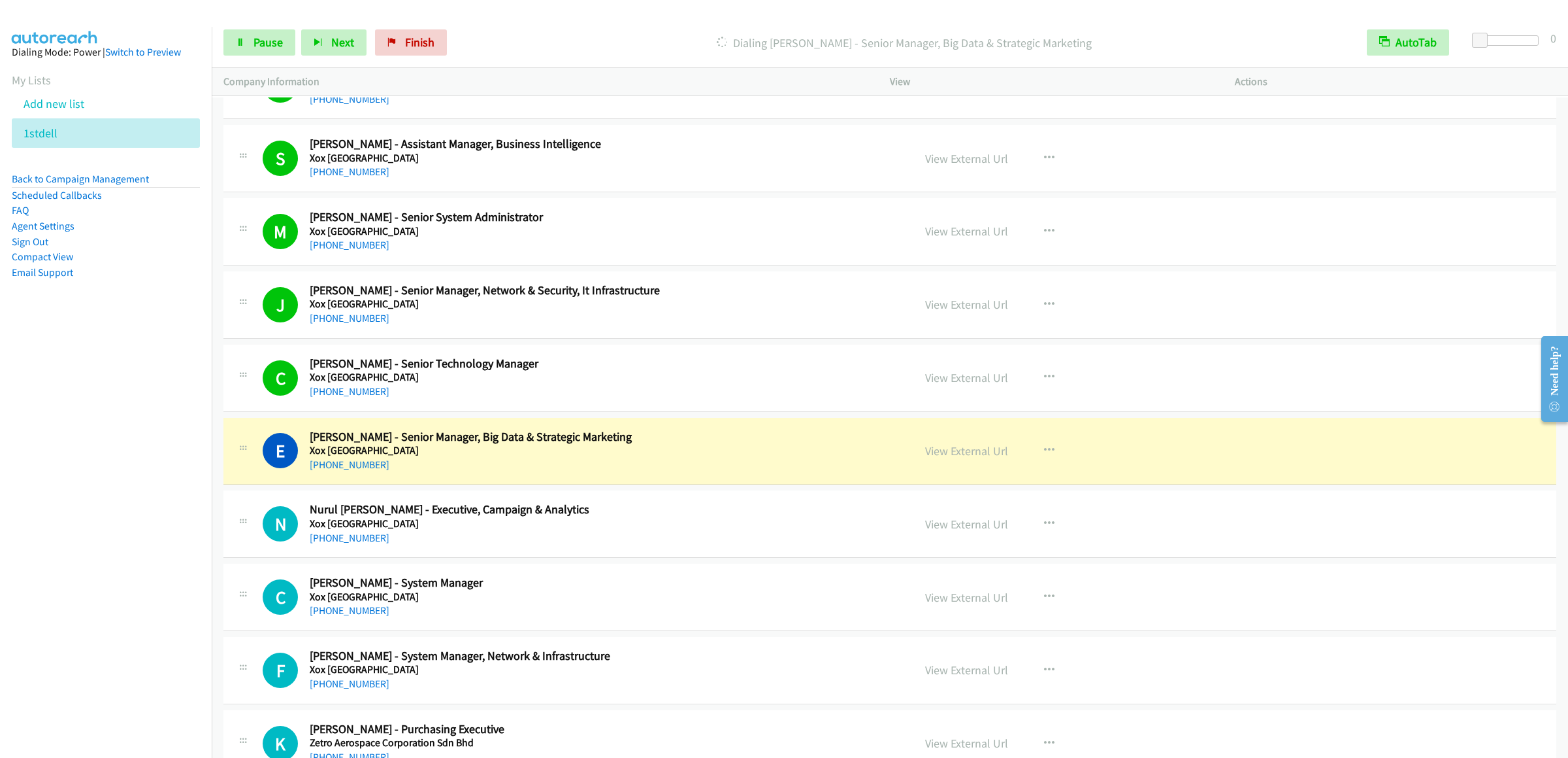
scroll to position [4184, 0]
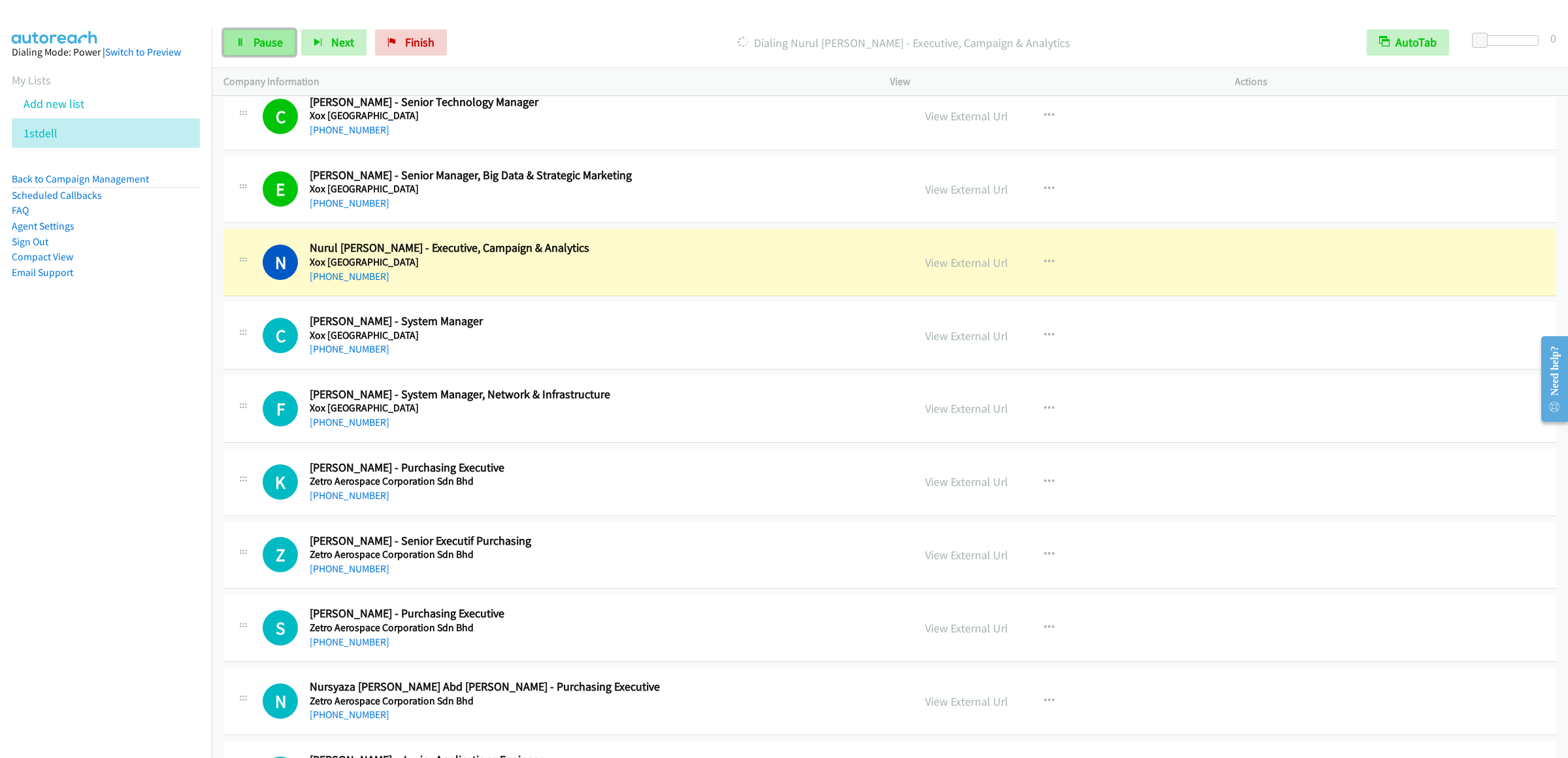
click at [278, 44] on span "Pause" at bounding box center [268, 42] width 30 height 15
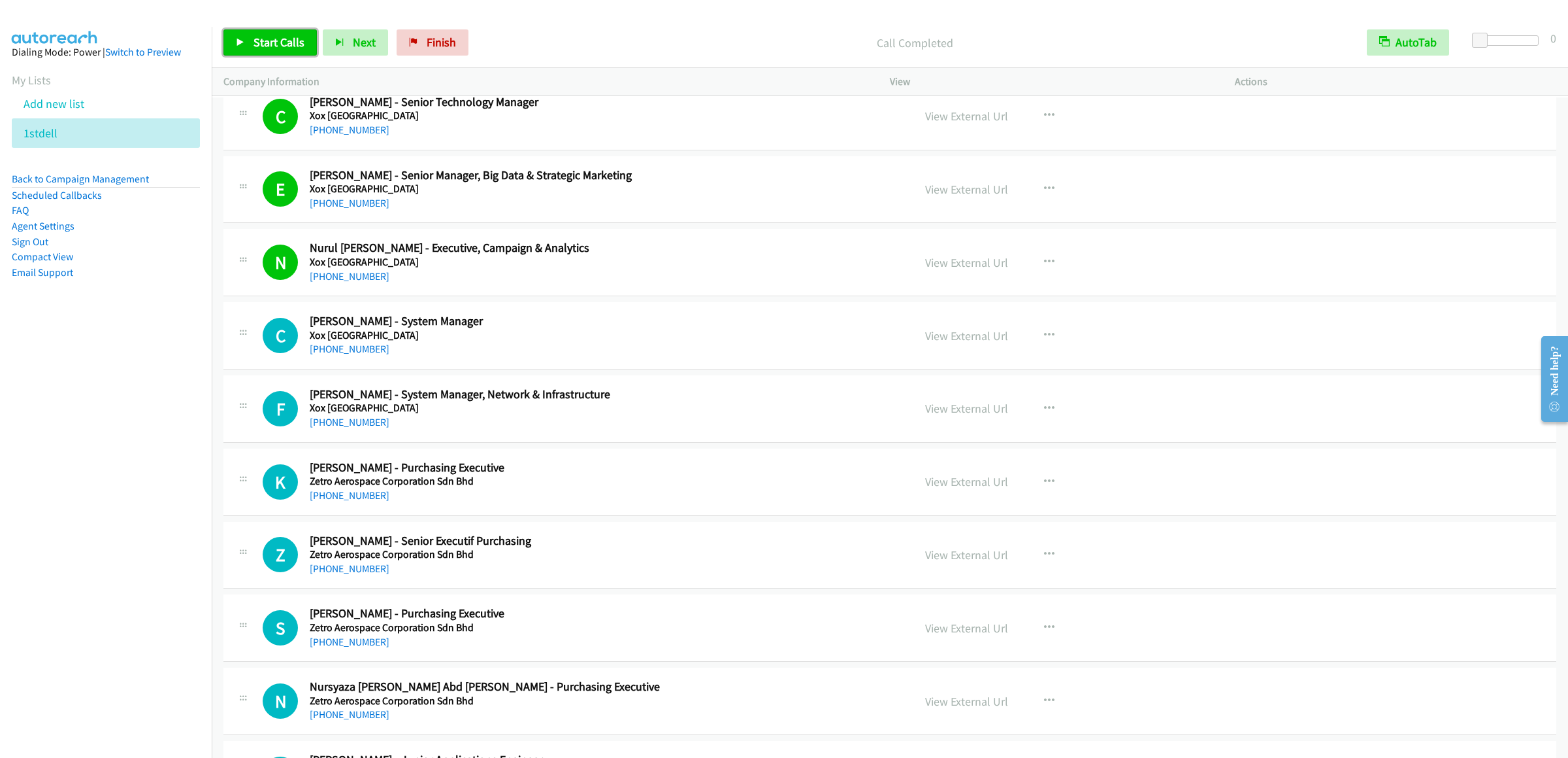
click at [260, 36] on span "Start Calls" at bounding box center [278, 42] width 51 height 15
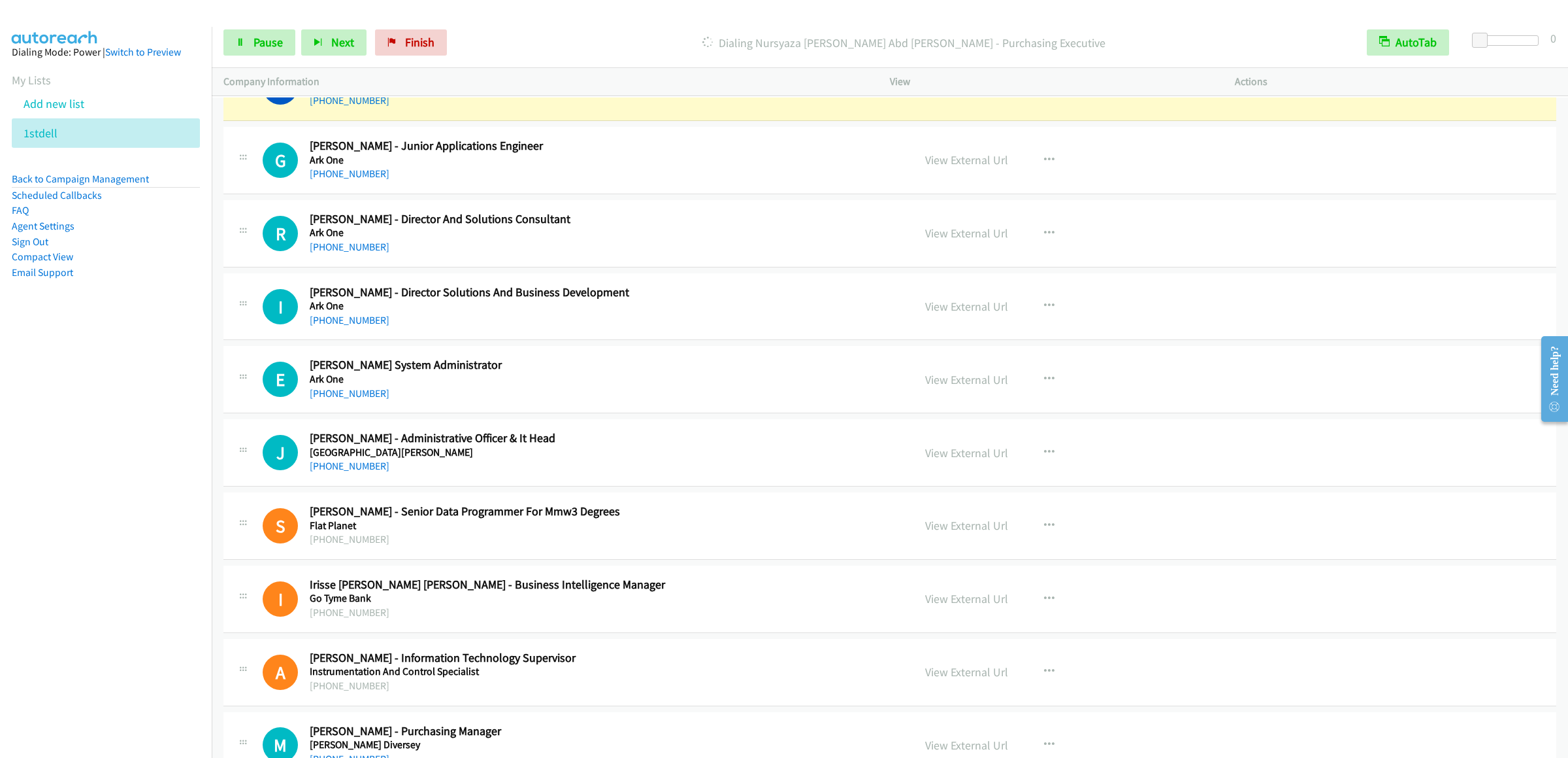
scroll to position [4758, 0]
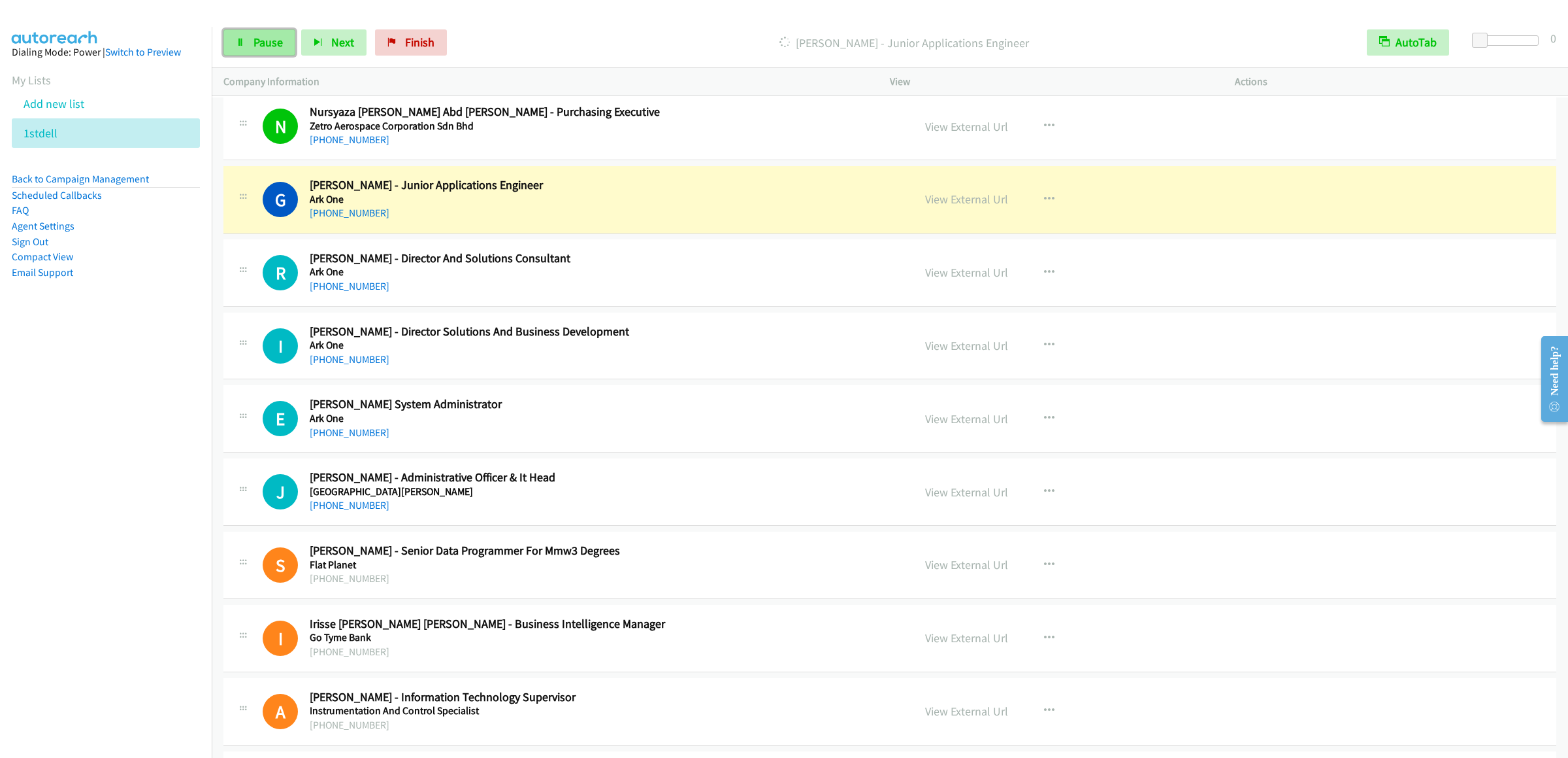
click at [248, 36] on link "Pause" at bounding box center [260, 43] width 72 height 26
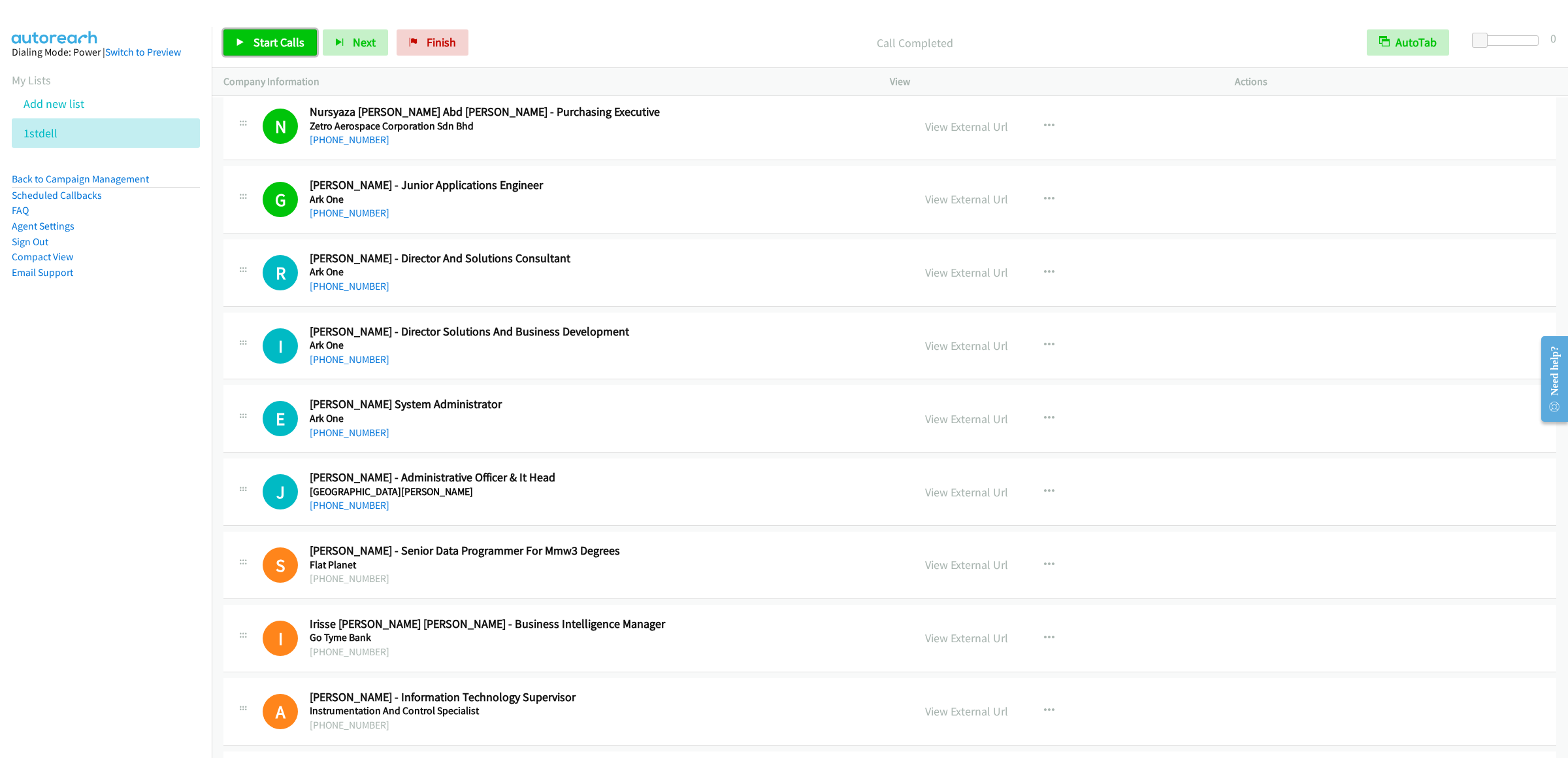
click at [263, 46] on span "Start Calls" at bounding box center [278, 42] width 51 height 15
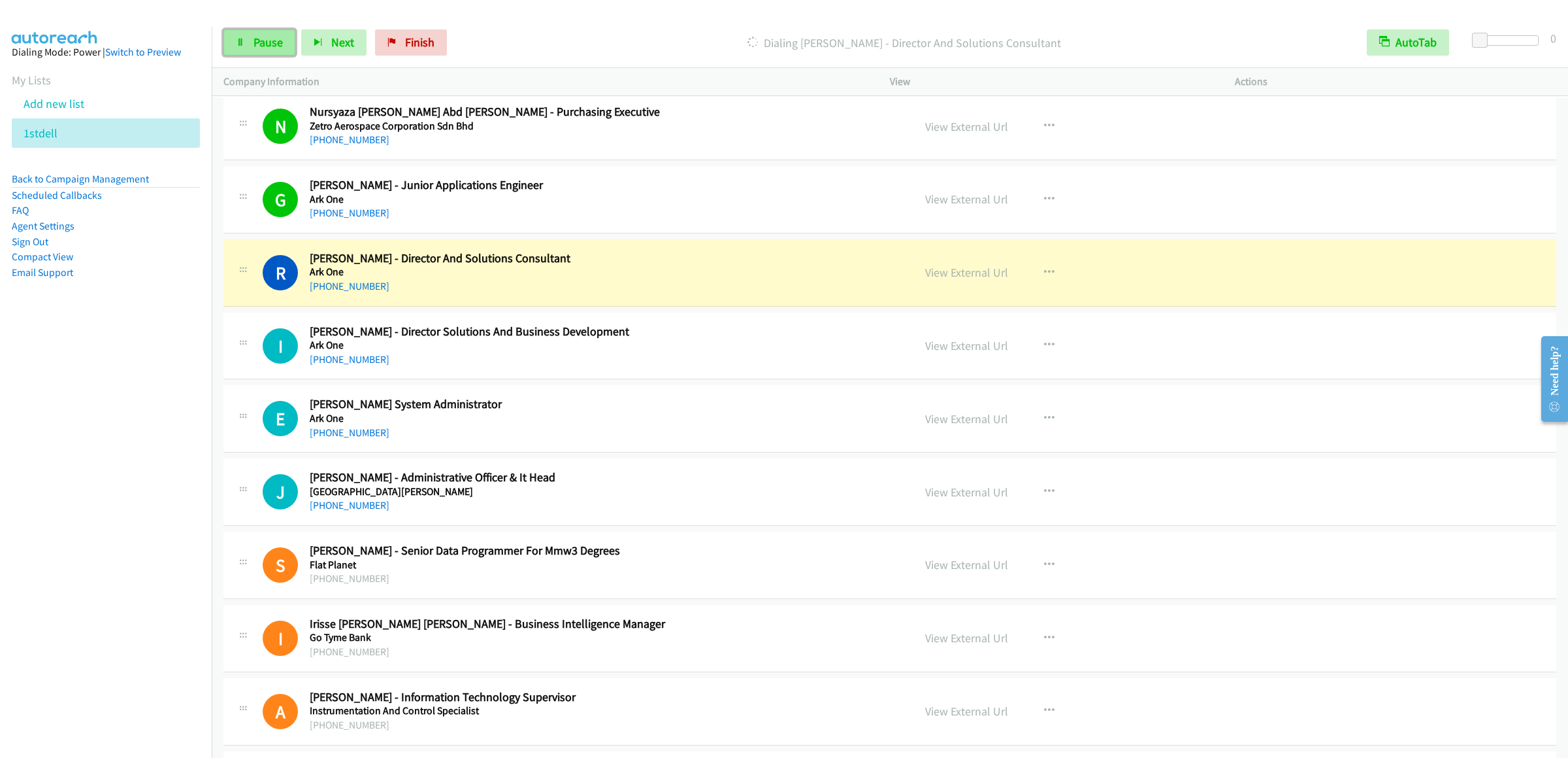
click at [254, 36] on span "Pause" at bounding box center [268, 42] width 30 height 15
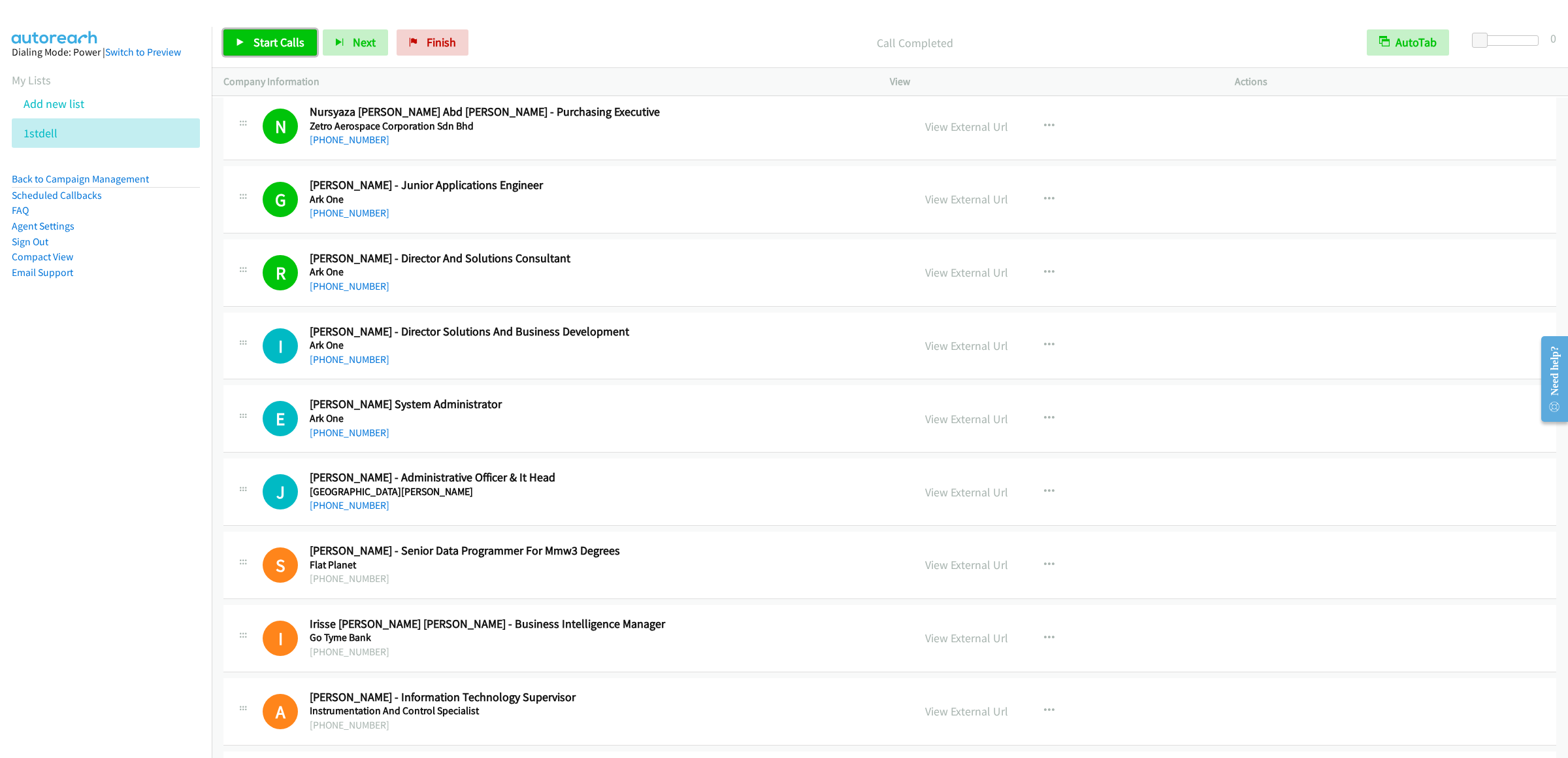
click at [266, 50] on link "Start Calls" at bounding box center [270, 43] width 93 height 26
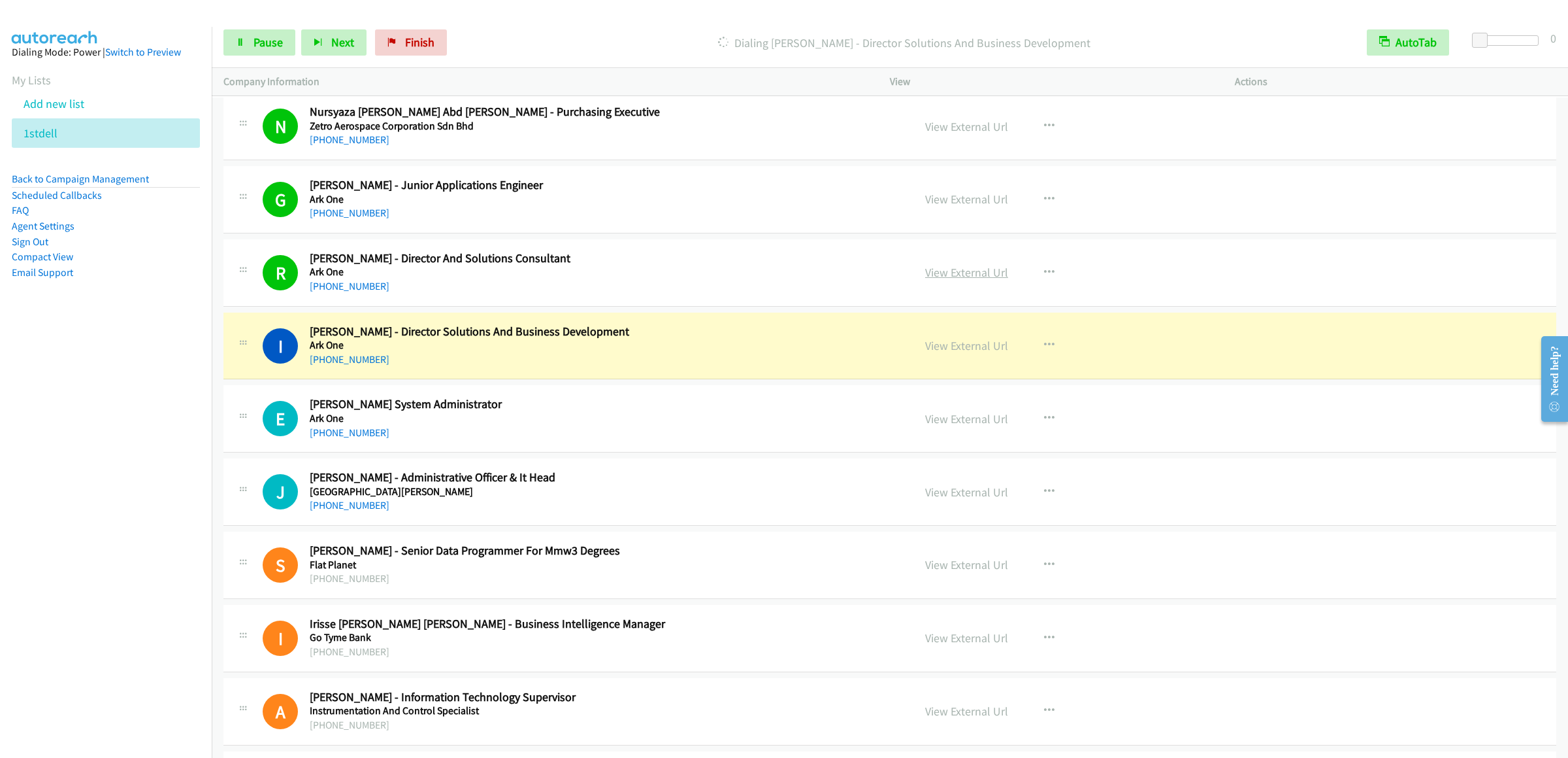
click at [977, 279] on link "View External Url" at bounding box center [967, 271] width 83 height 15
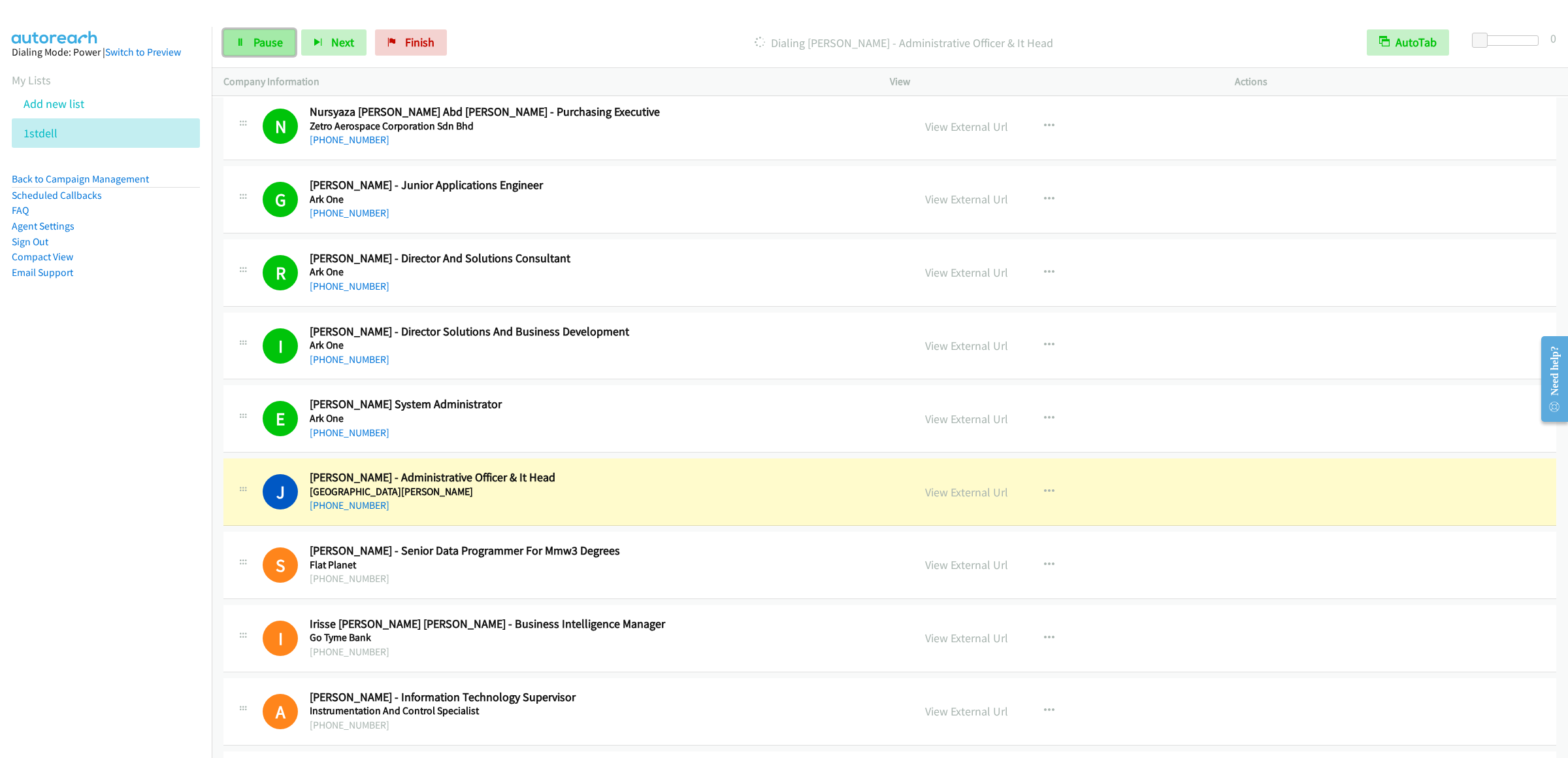
click at [252, 48] on link "Pause" at bounding box center [260, 43] width 72 height 26
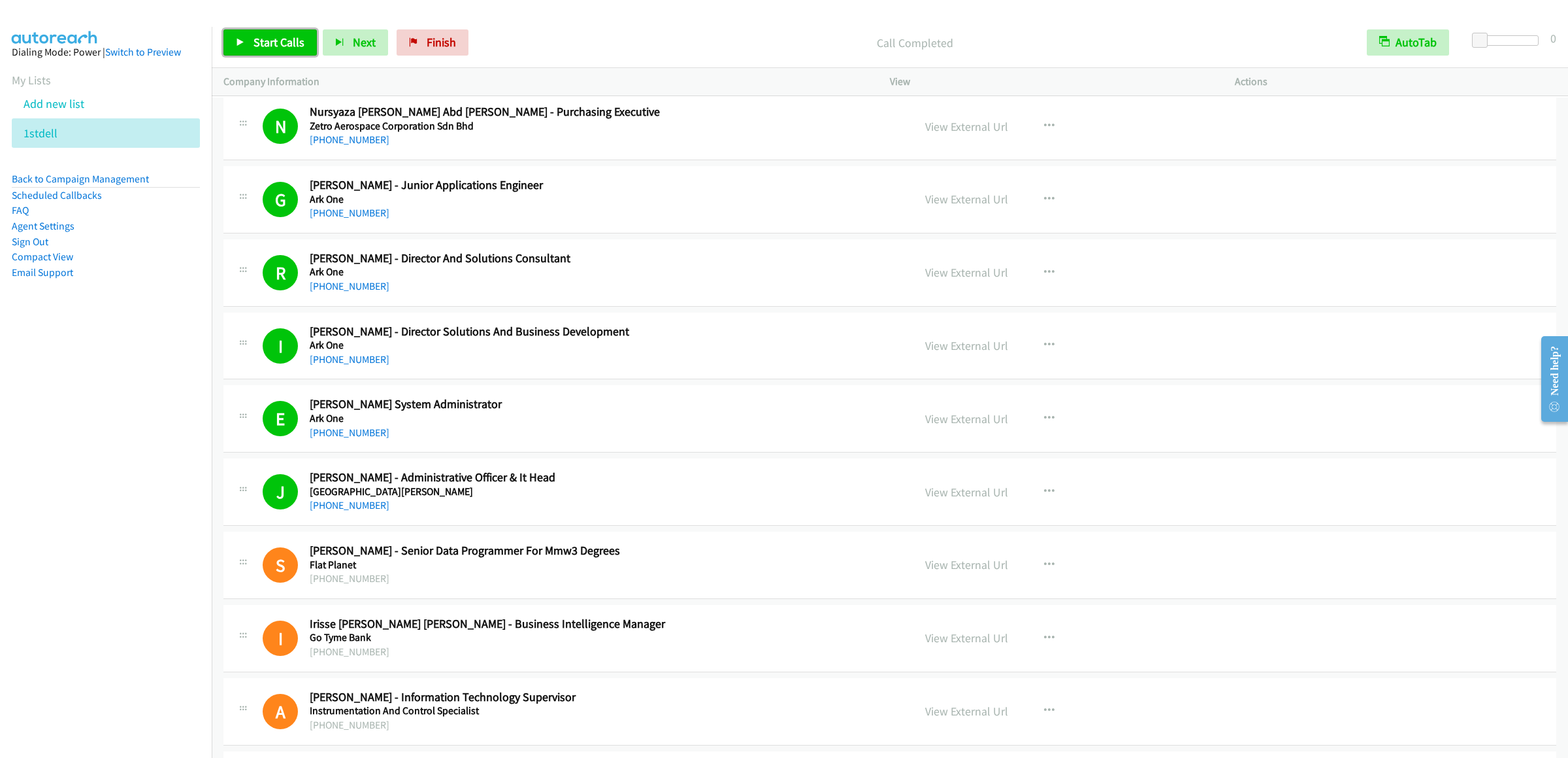
click at [270, 40] on span "Start Calls" at bounding box center [278, 42] width 51 height 15
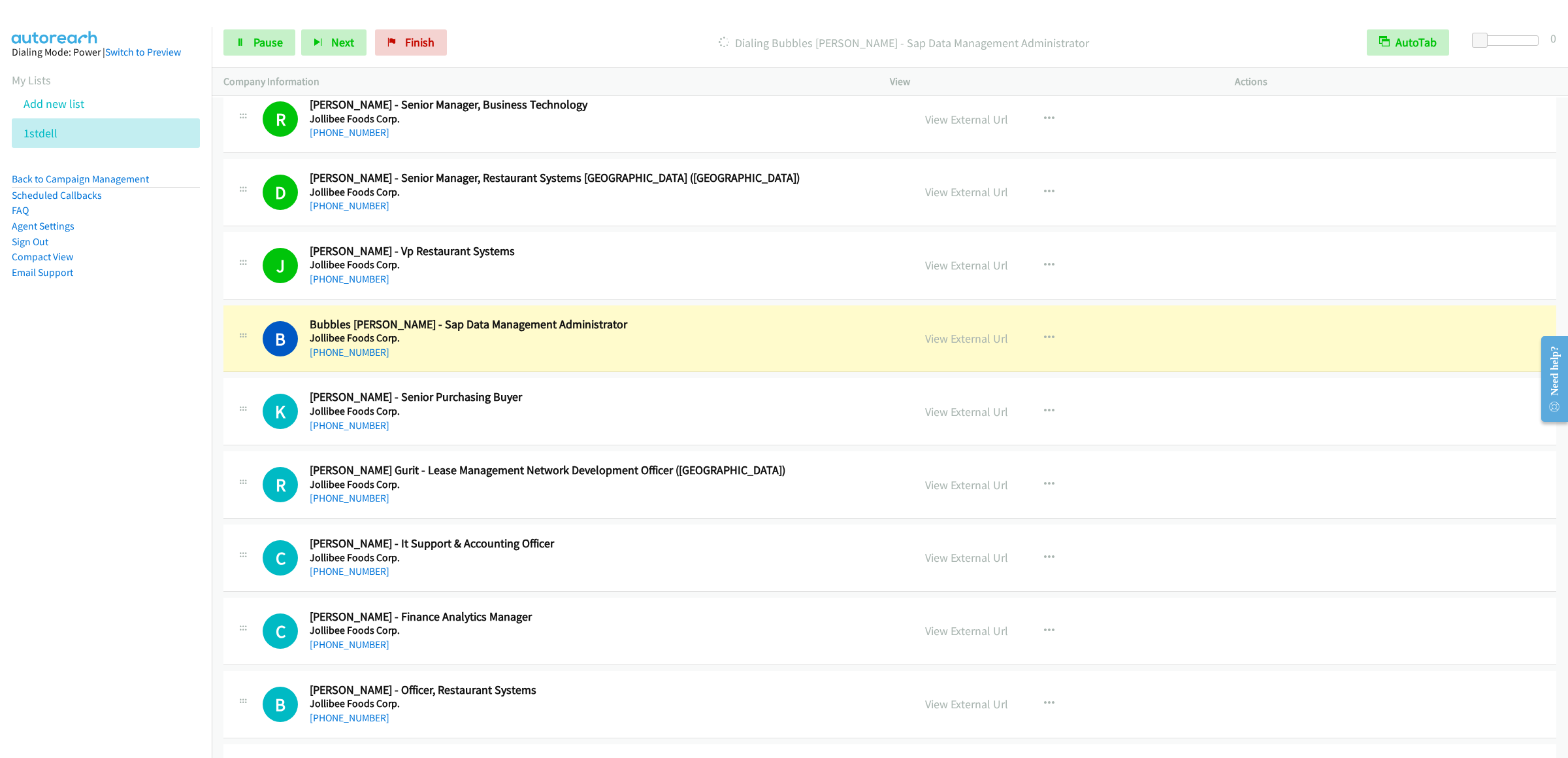
scroll to position [6067, 0]
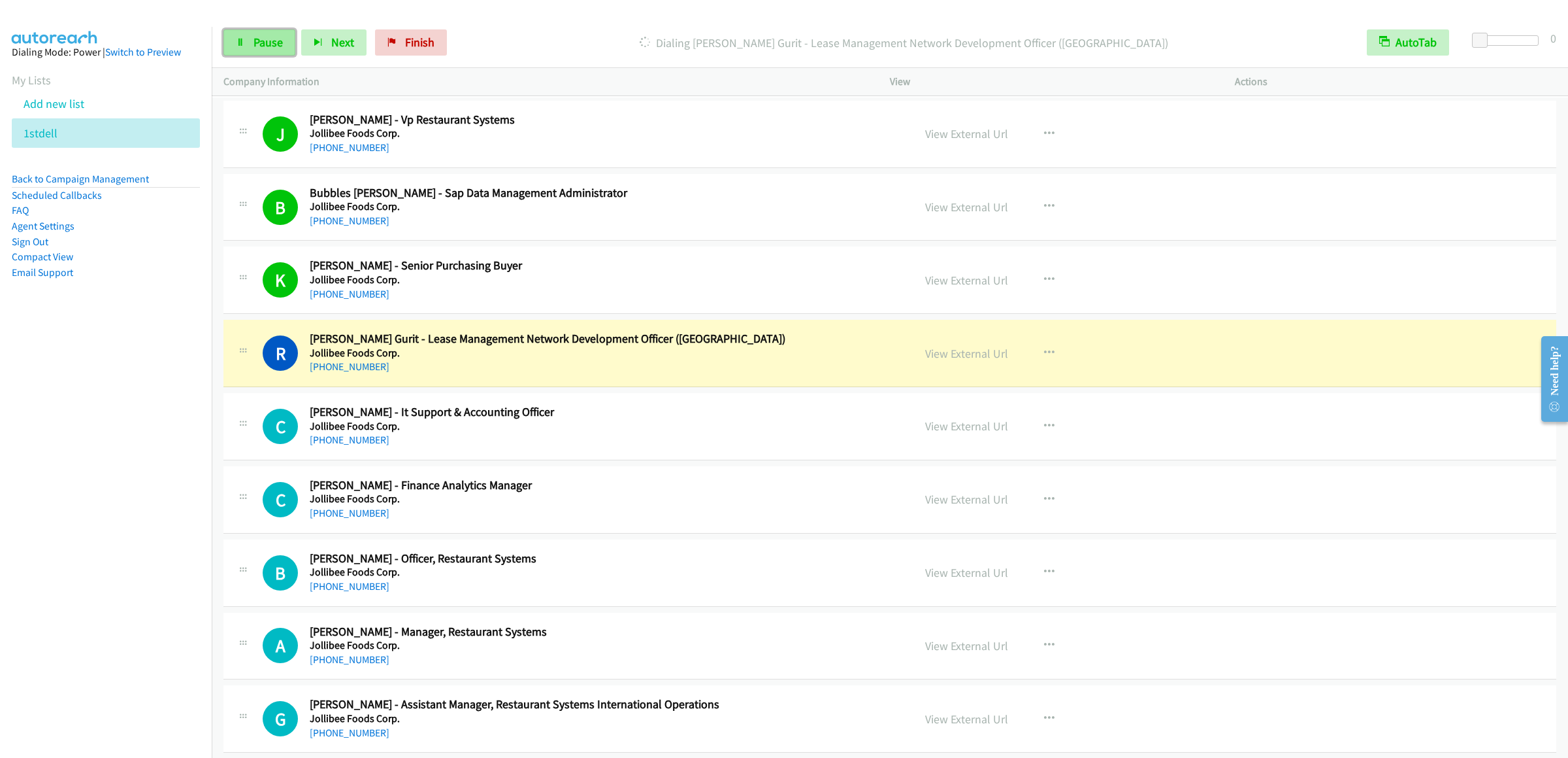
click at [246, 38] on link "Pause" at bounding box center [260, 43] width 72 height 26
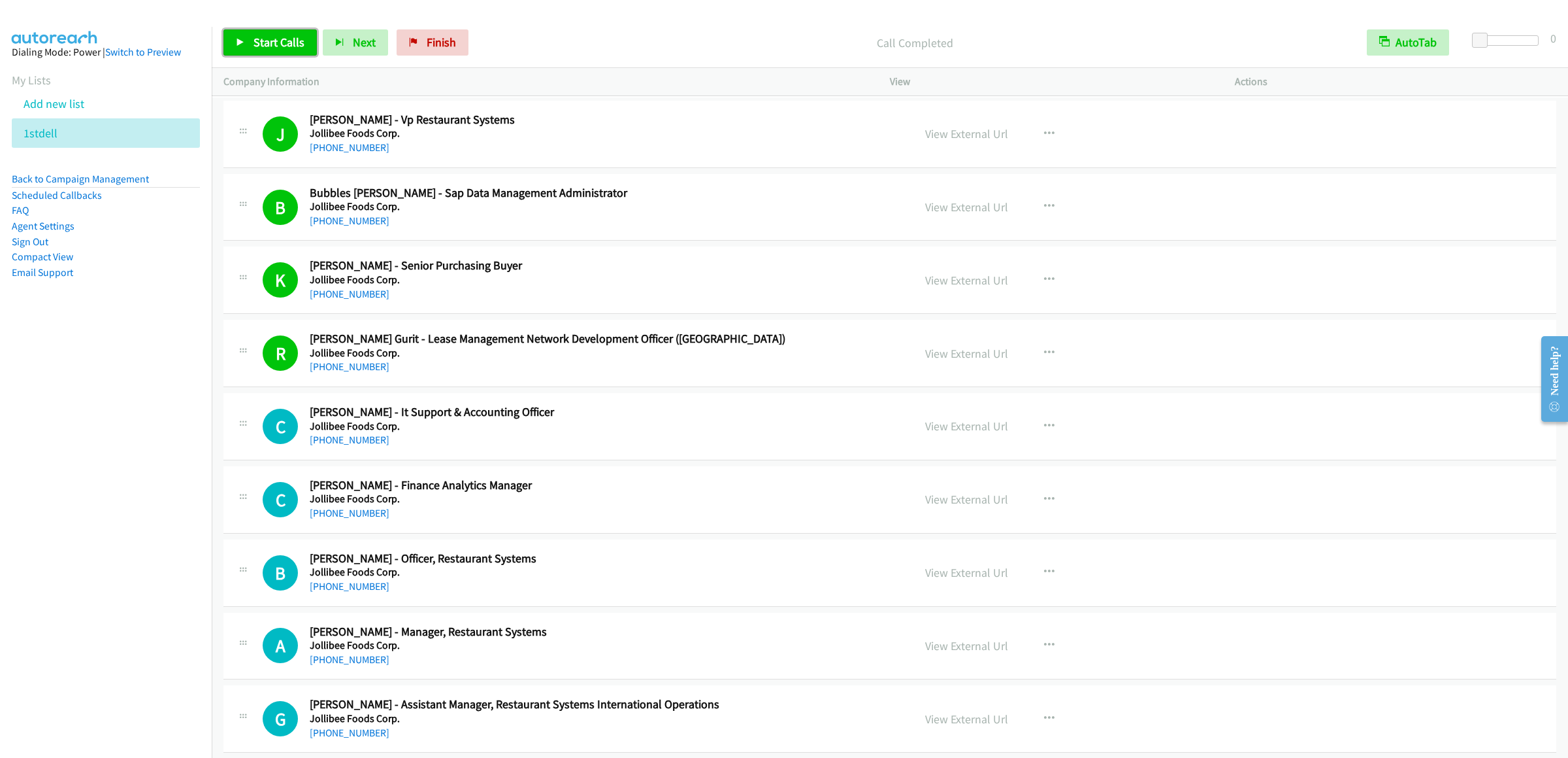
click at [270, 42] on span "Start Calls" at bounding box center [278, 42] width 51 height 15
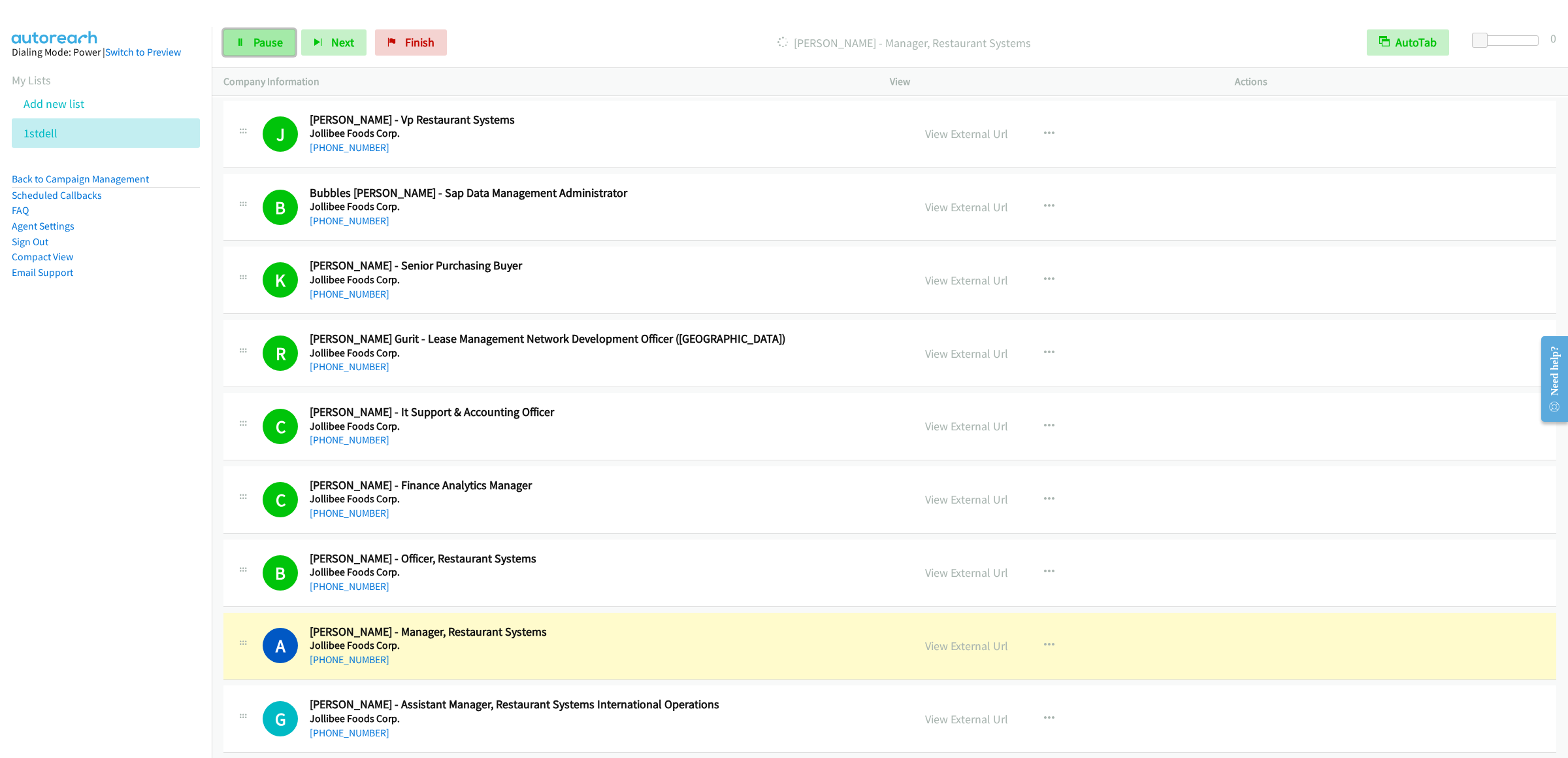
click at [255, 48] on span "Pause" at bounding box center [268, 42] width 30 height 15
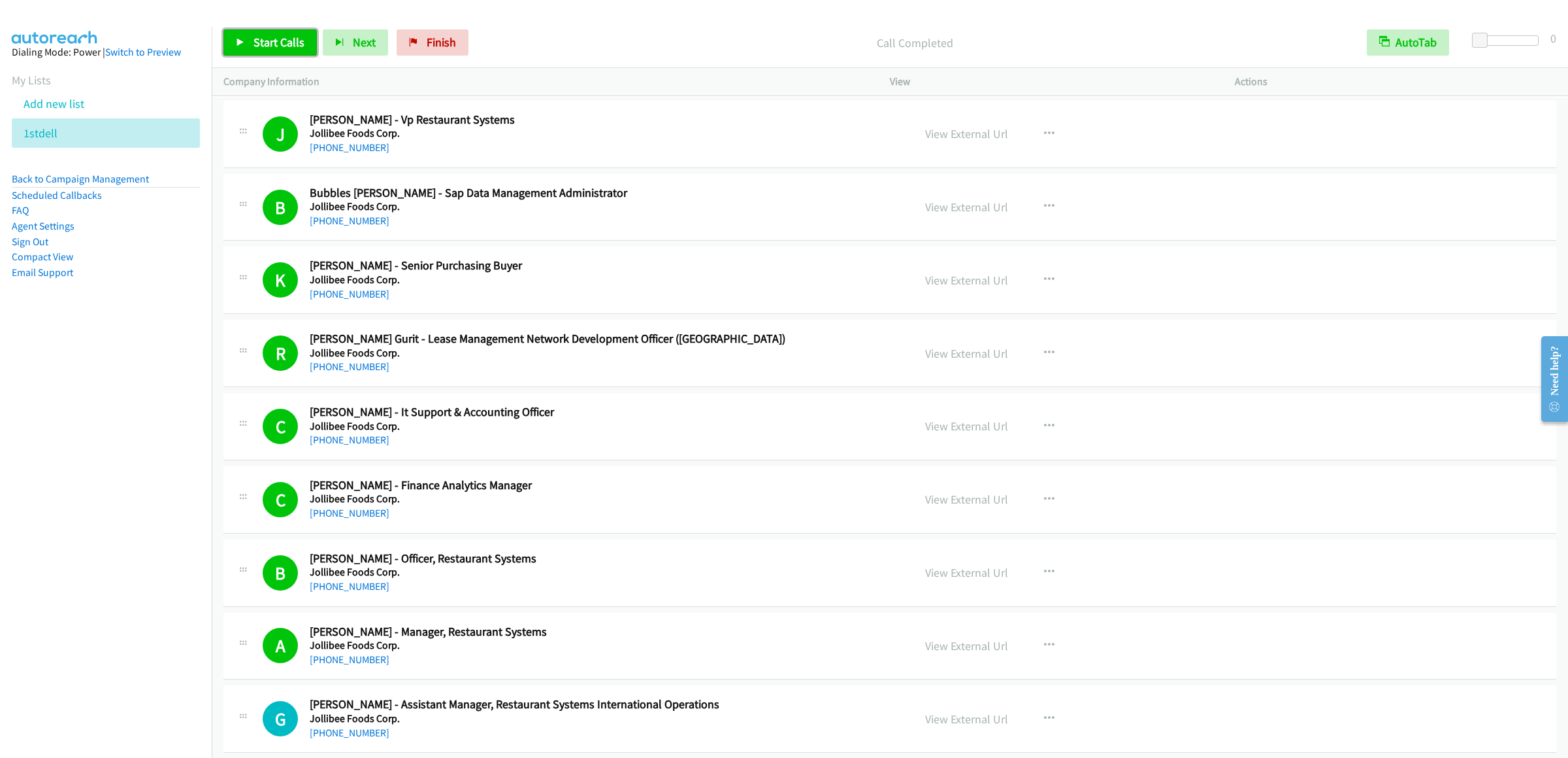
click at [262, 46] on span "Start Calls" at bounding box center [278, 42] width 51 height 15
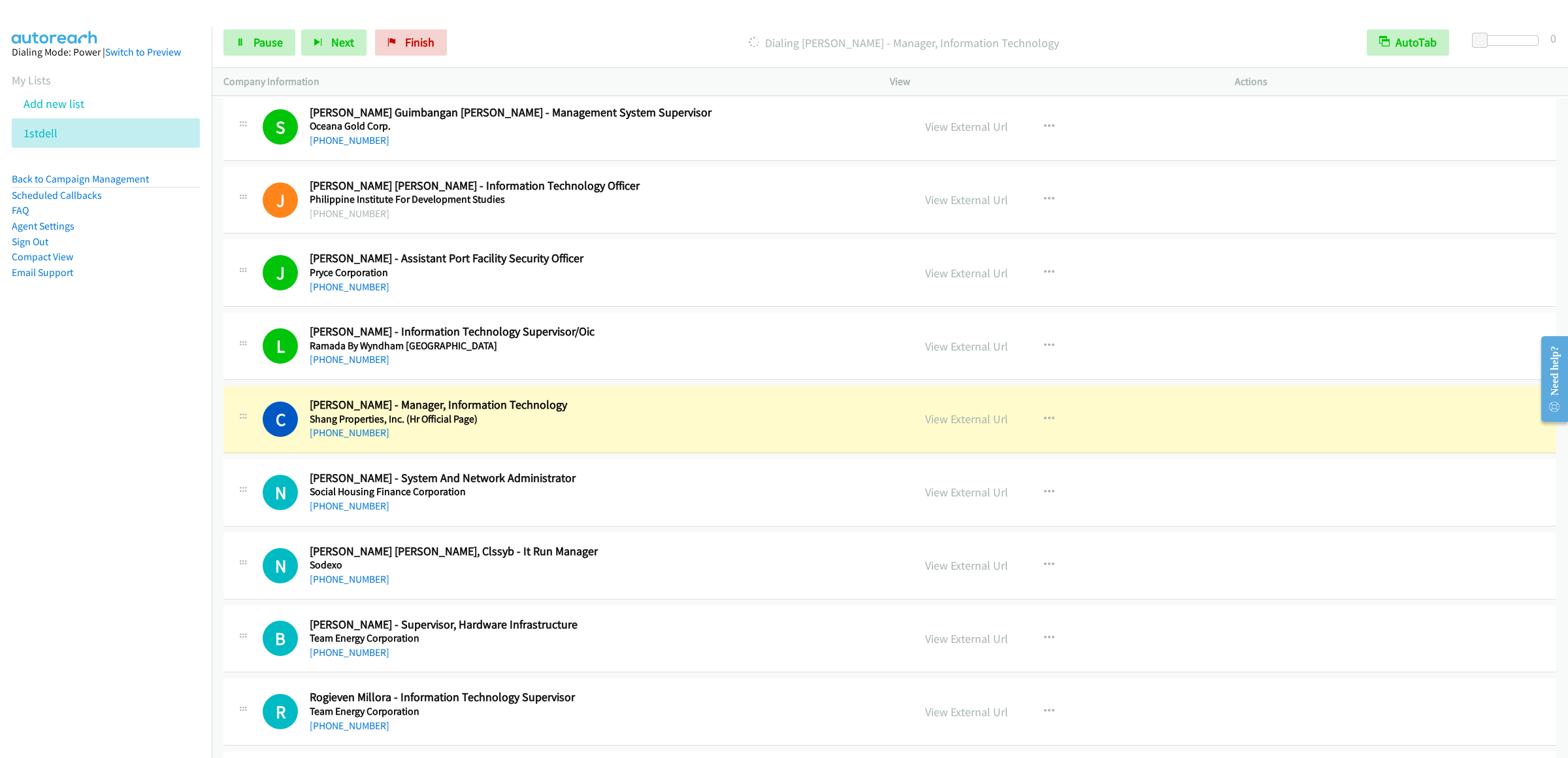
scroll to position [7505, 0]
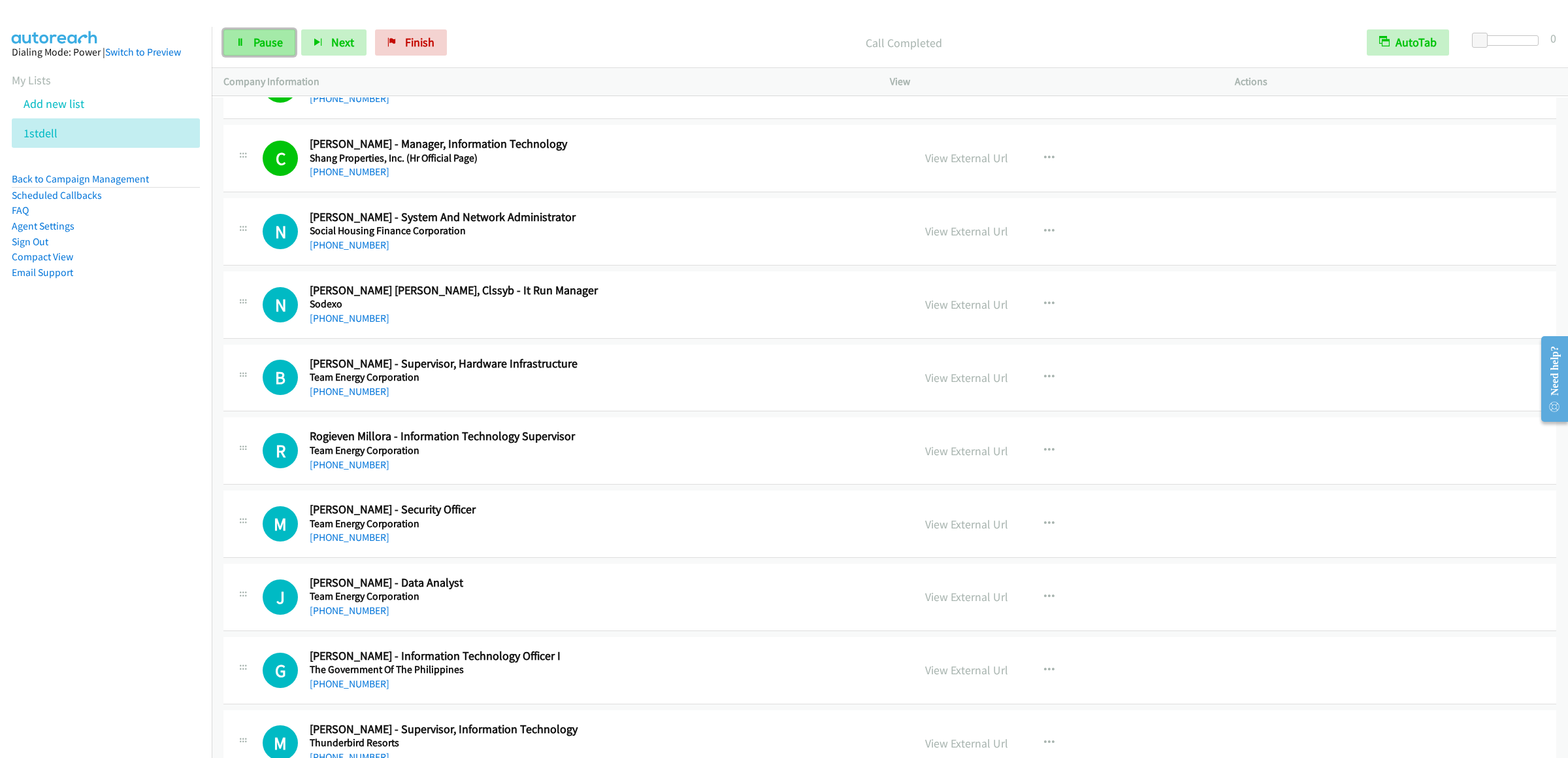
click at [270, 50] on link "Pause" at bounding box center [260, 43] width 72 height 26
click at [272, 44] on span "Start Calls" at bounding box center [278, 42] width 51 height 15
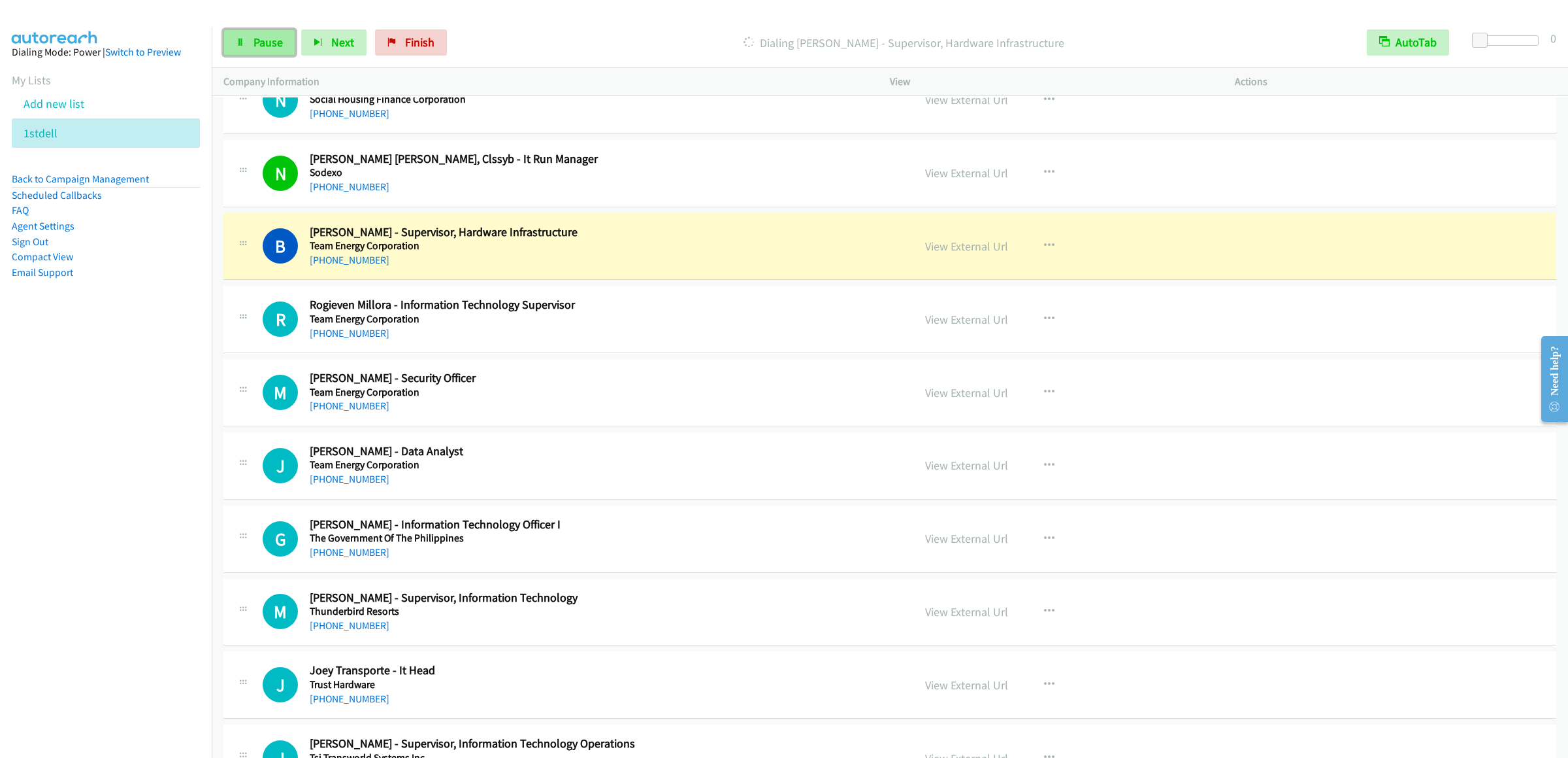
click at [248, 44] on link "Pause" at bounding box center [260, 43] width 72 height 26
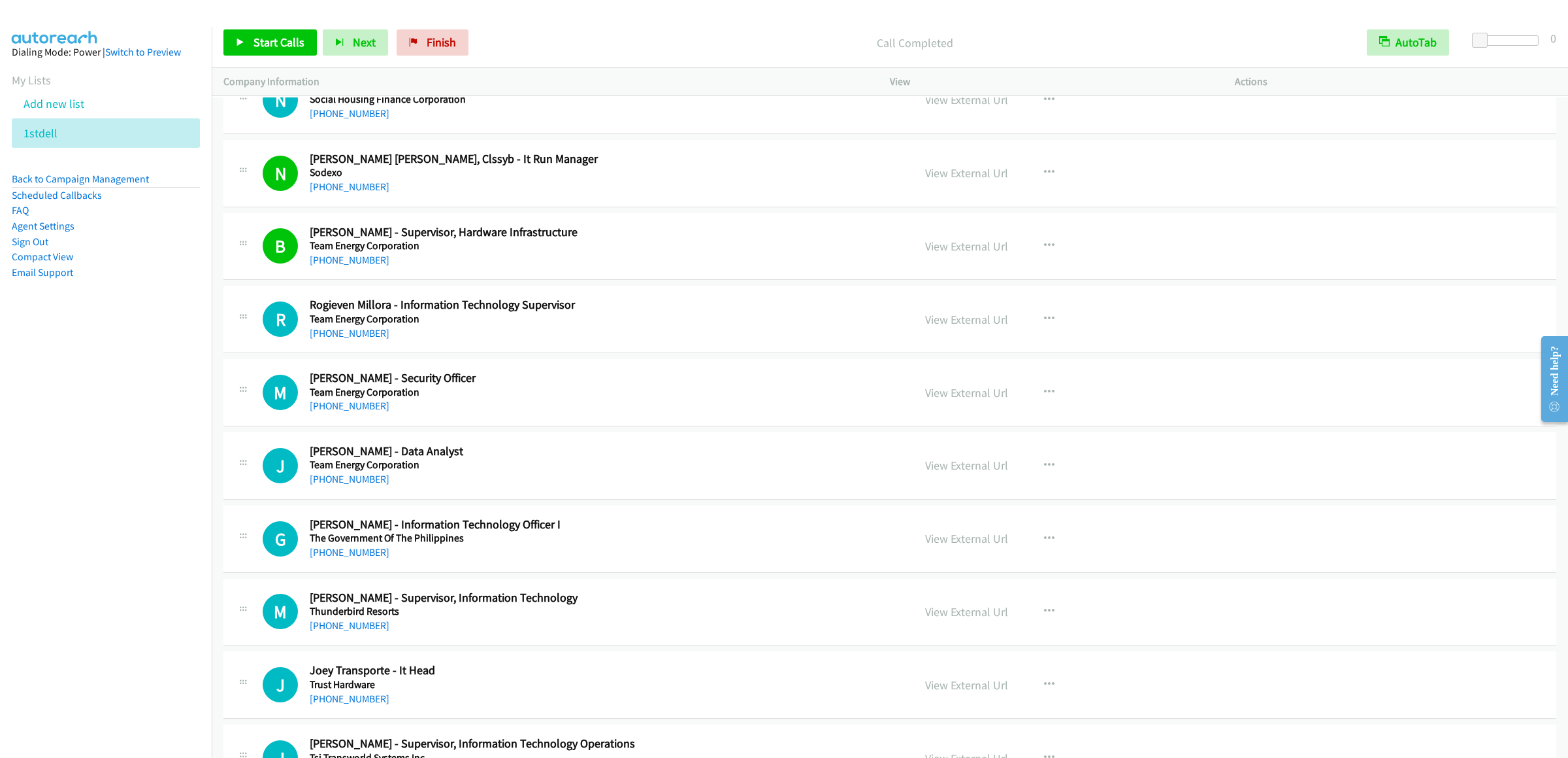
click at [266, 65] on div "Start Calls Pause Next Finish Call Completed AutoTab AutoTab 0" at bounding box center [890, 43] width 1357 height 51
click at [265, 54] on link "Start Calls" at bounding box center [270, 43] width 93 height 26
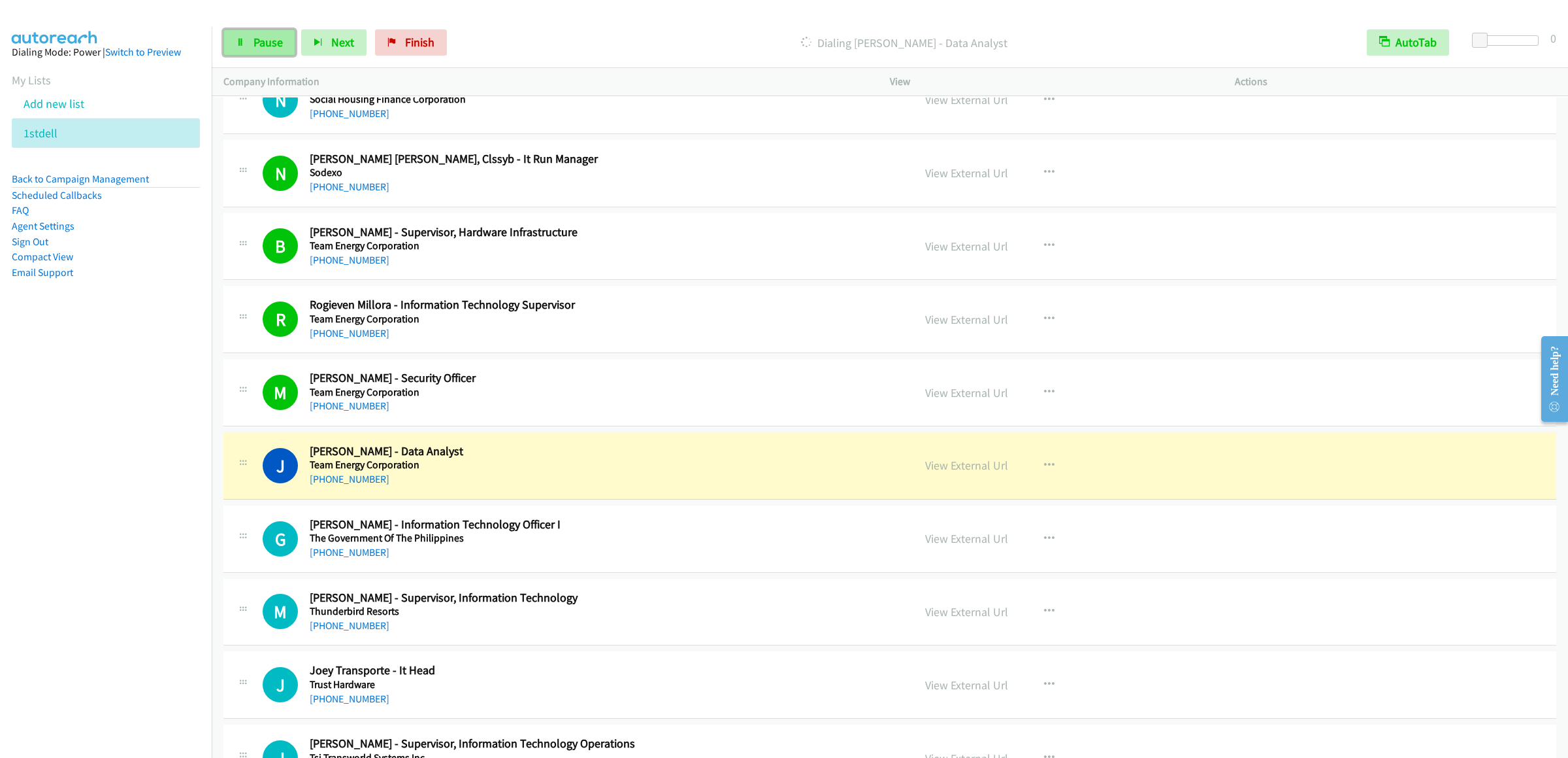
click at [250, 32] on link "Pause" at bounding box center [260, 43] width 72 height 26
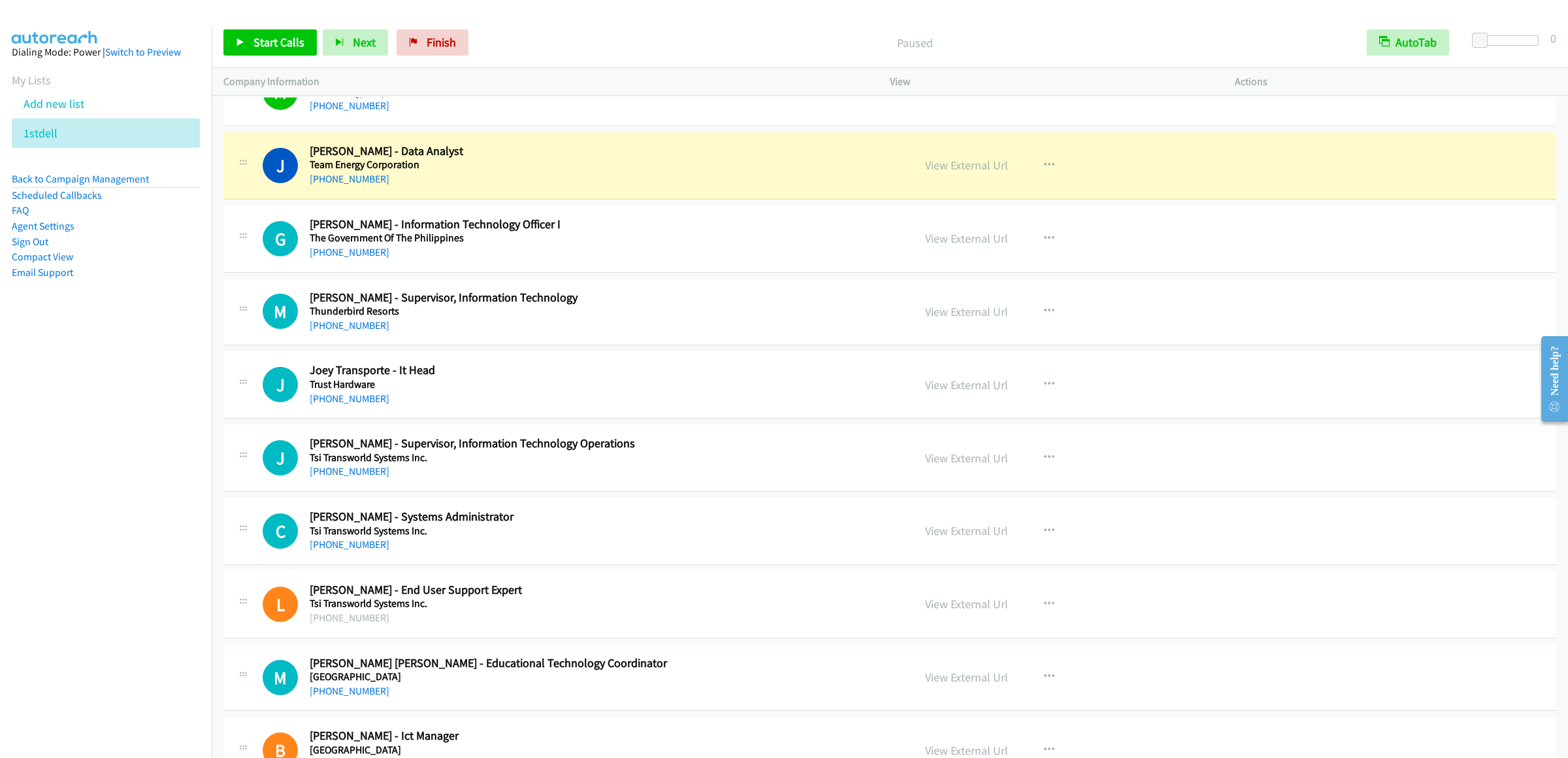
scroll to position [7975, 0]
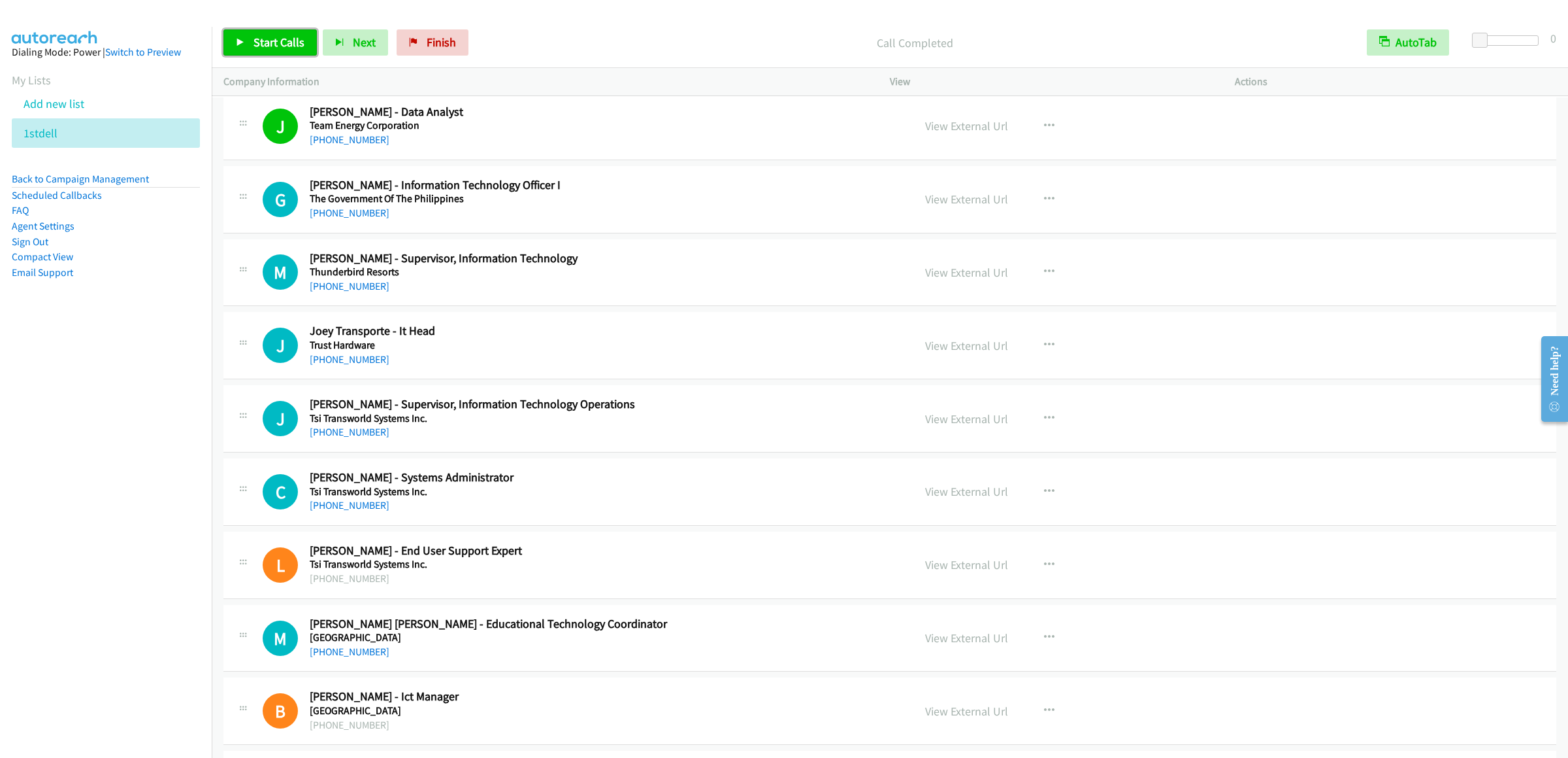
click at [284, 44] on span "Start Calls" at bounding box center [278, 42] width 51 height 15
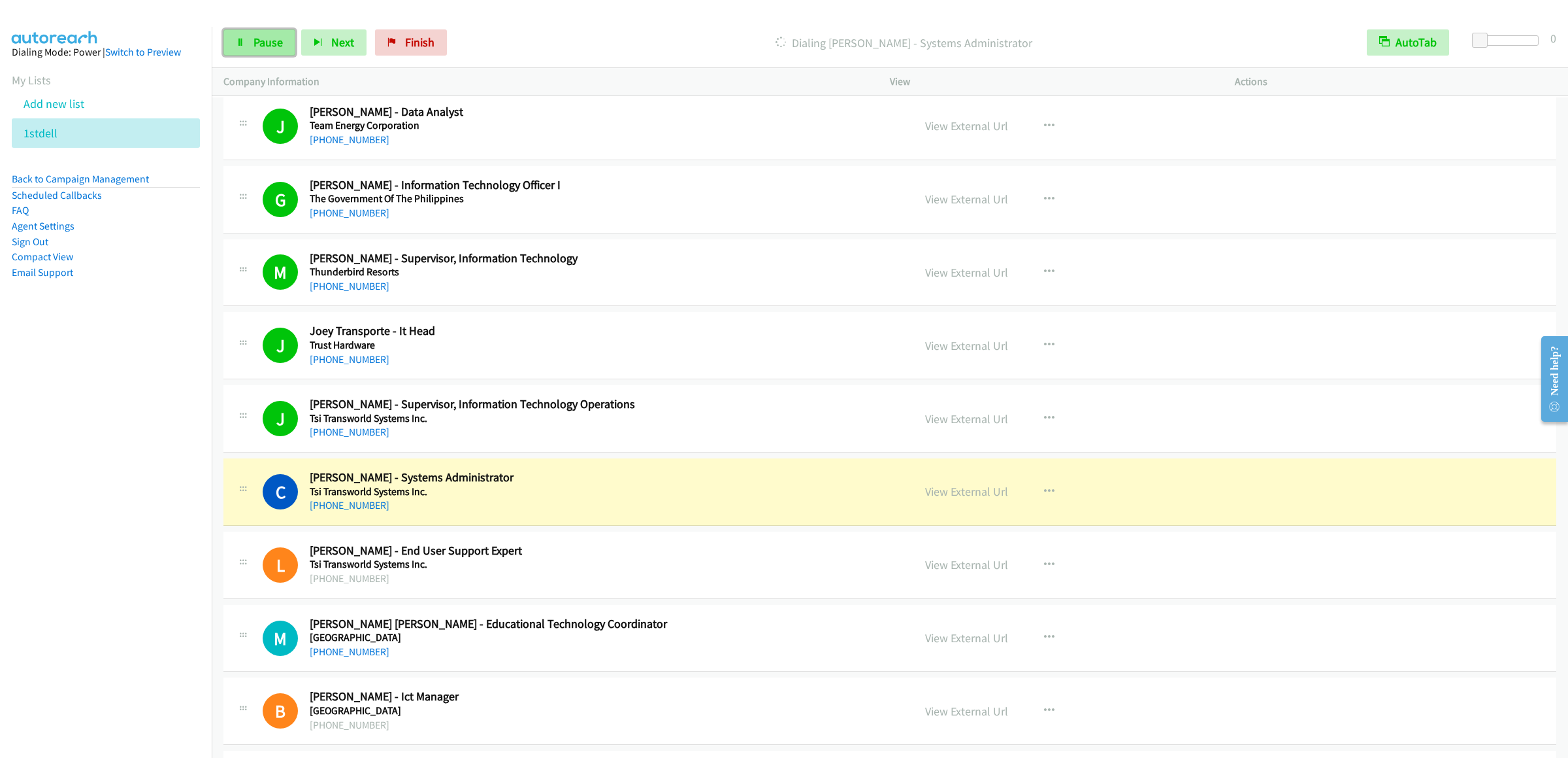
click at [230, 40] on link "Pause" at bounding box center [260, 43] width 72 height 26
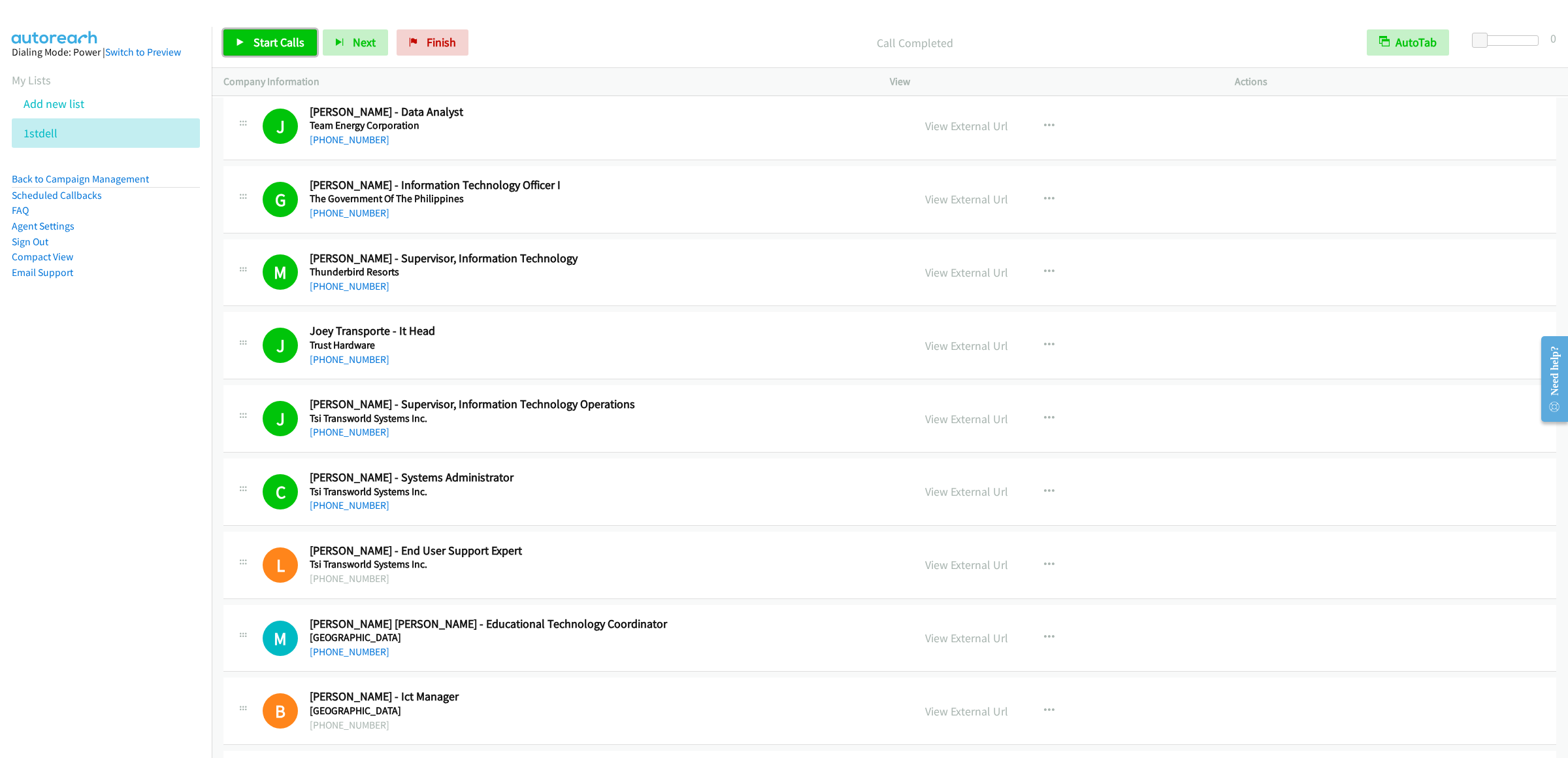
click at [274, 38] on span "Start Calls" at bounding box center [278, 42] width 51 height 15
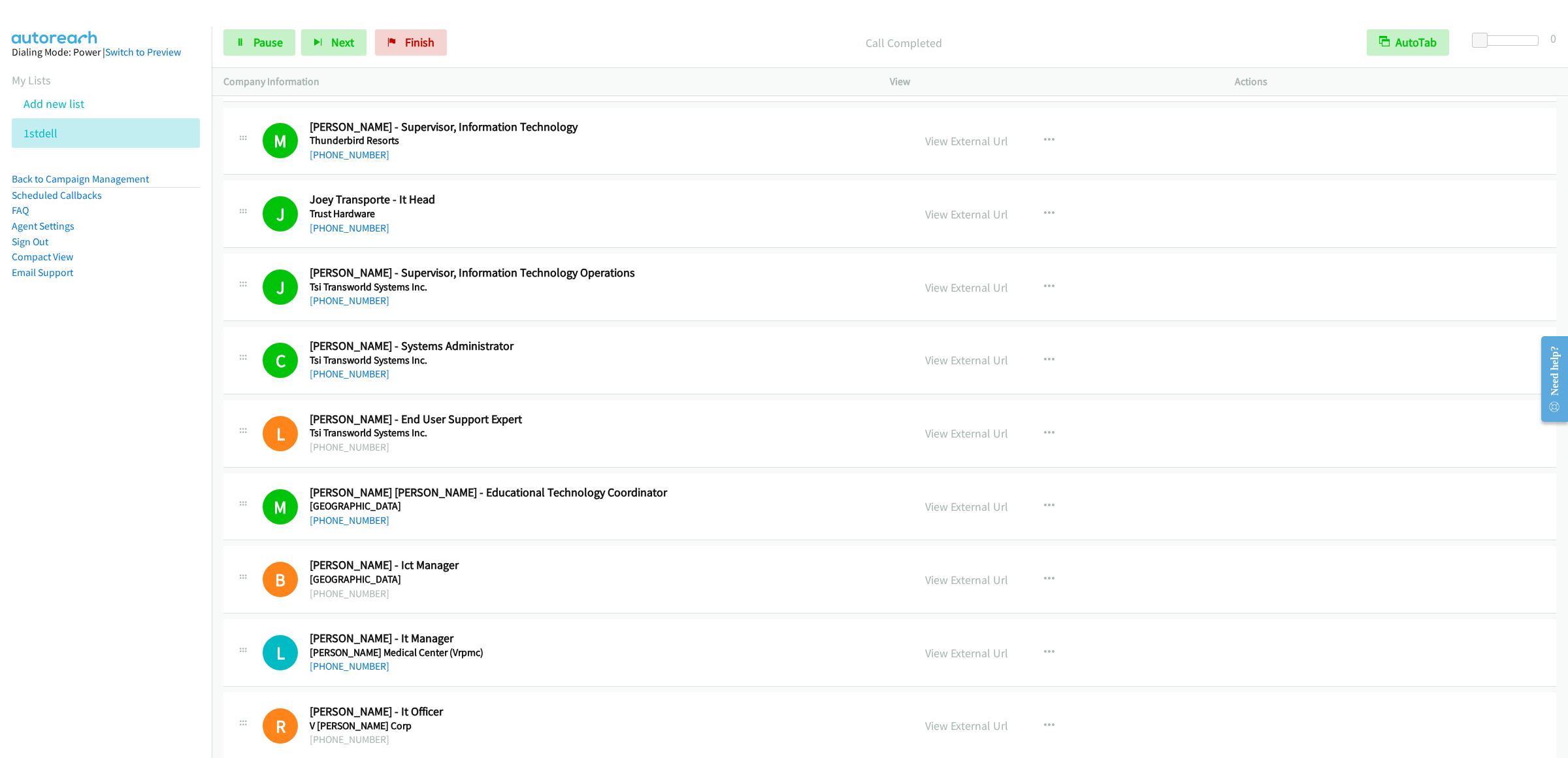
scroll to position [8367, 0]
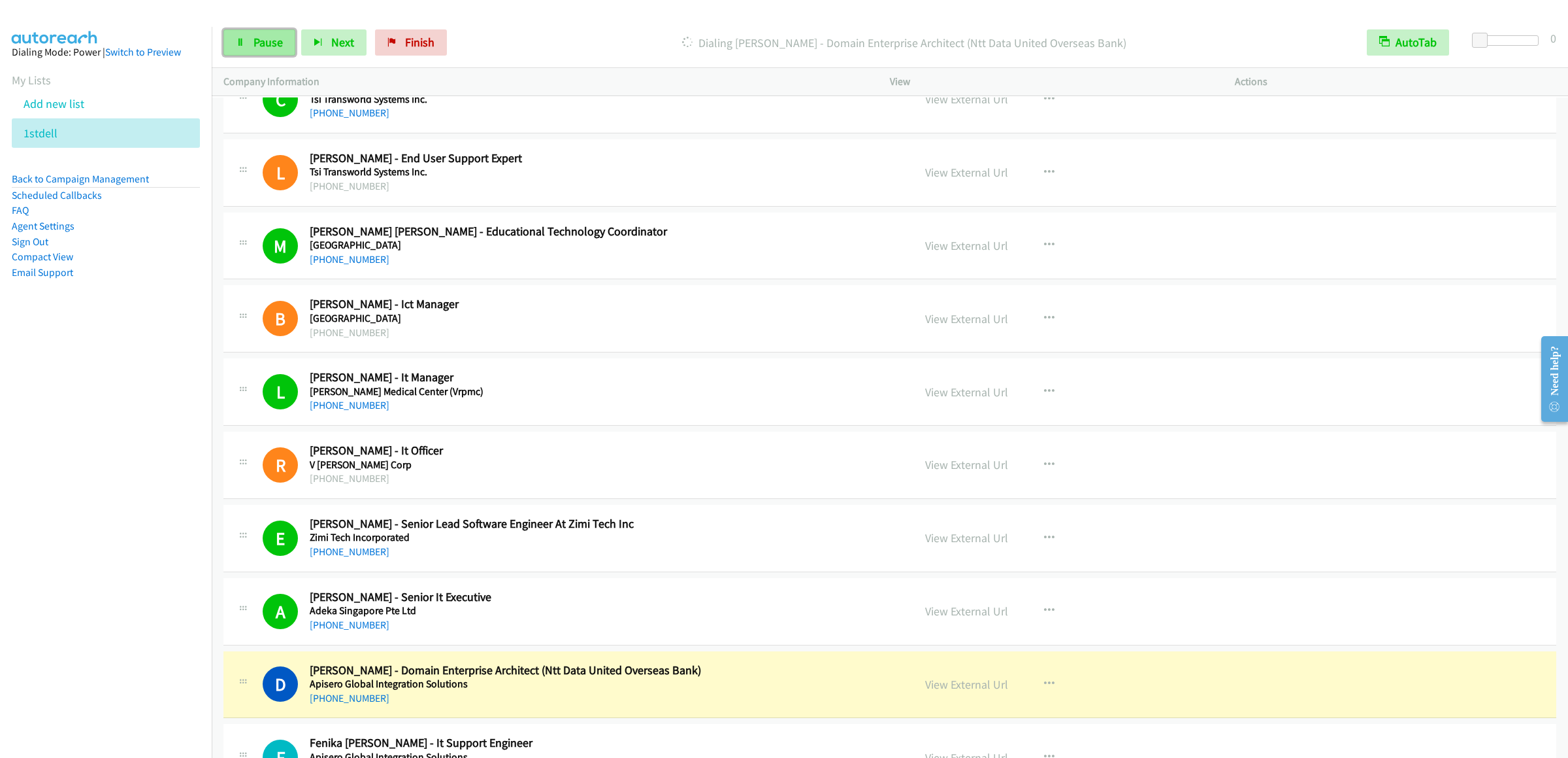
click at [266, 32] on link "Pause" at bounding box center [260, 43] width 72 height 26
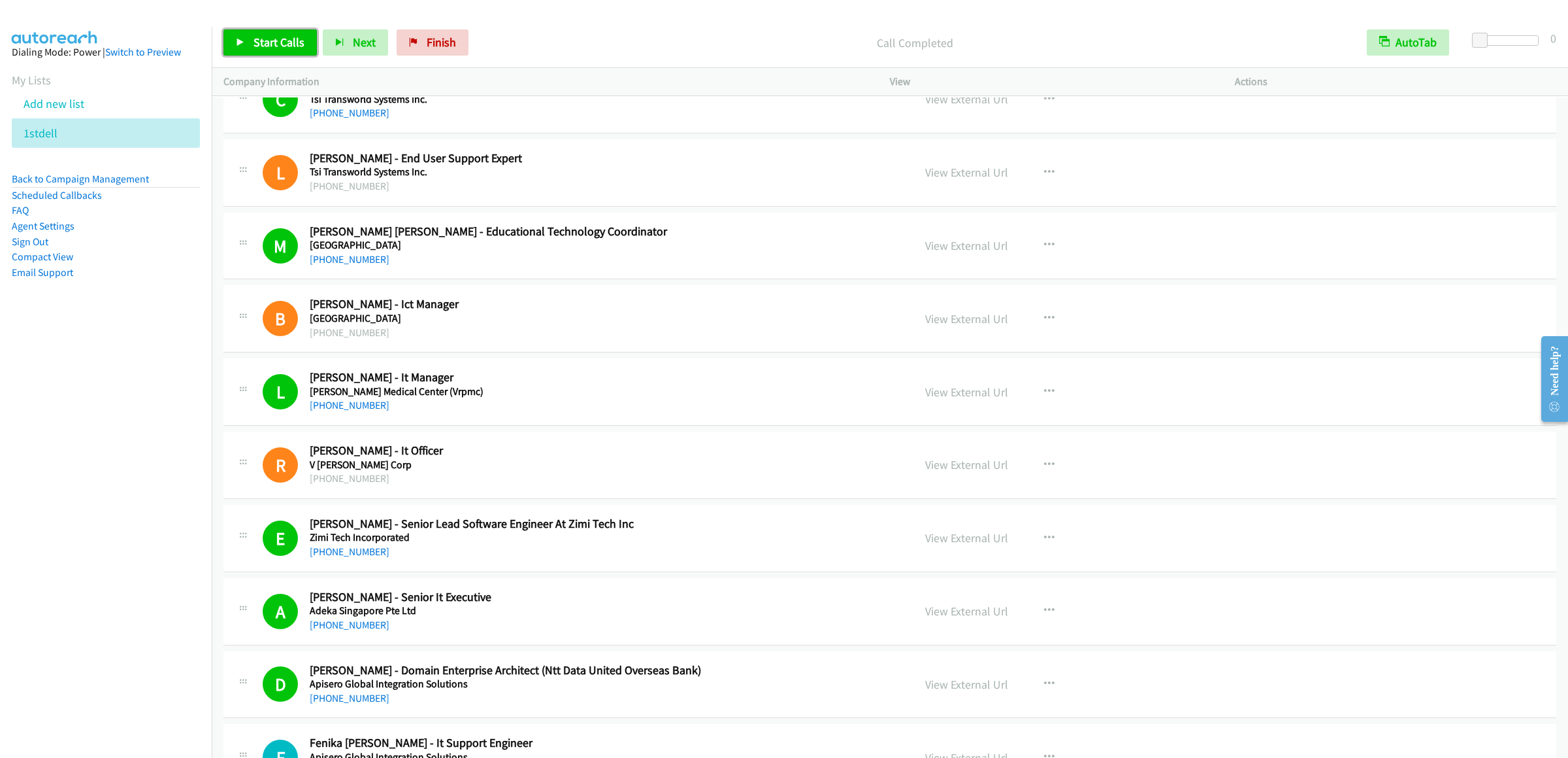
click at [281, 42] on span "Start Calls" at bounding box center [278, 42] width 51 height 15
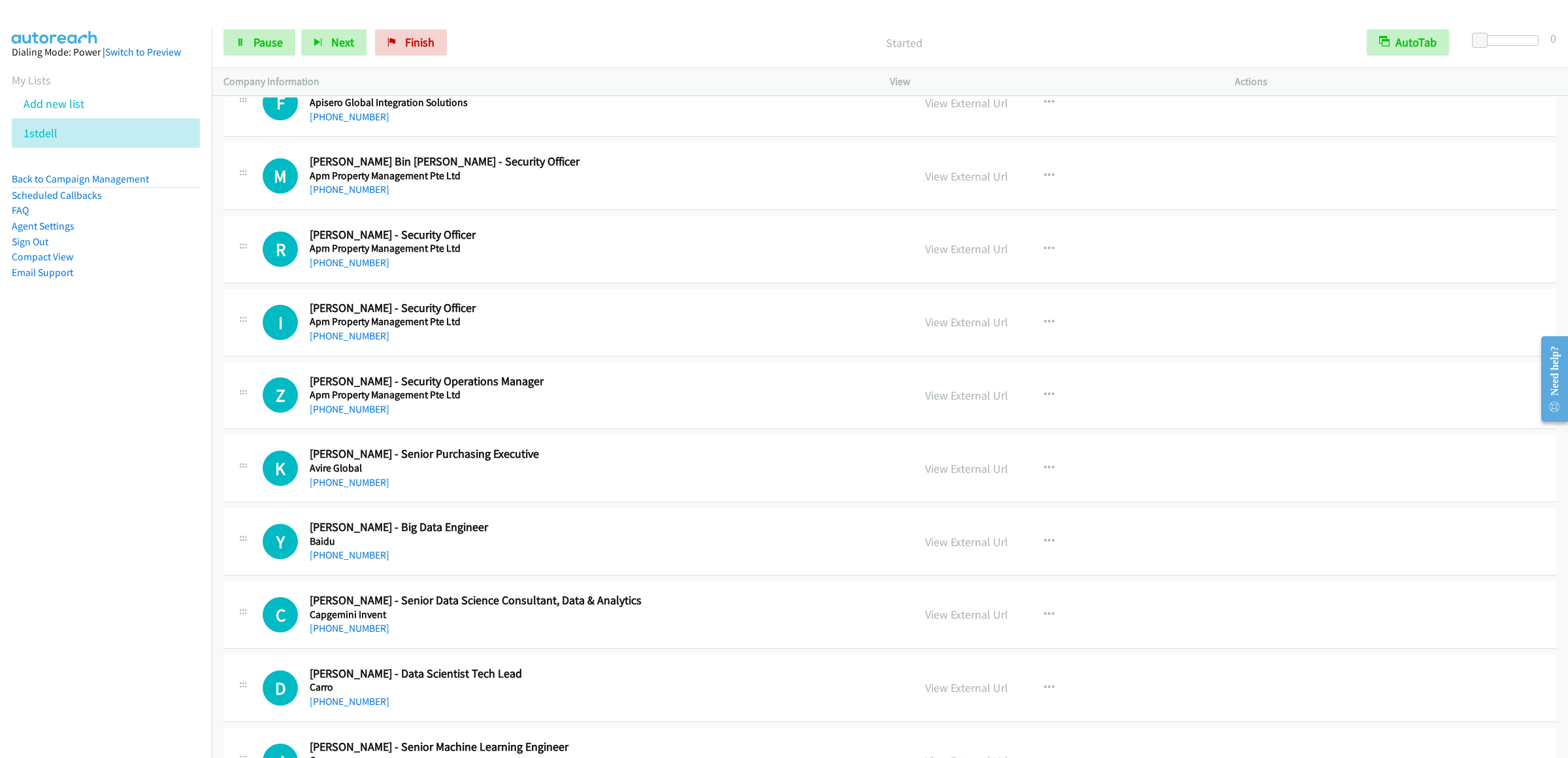
scroll to position [8891, 0]
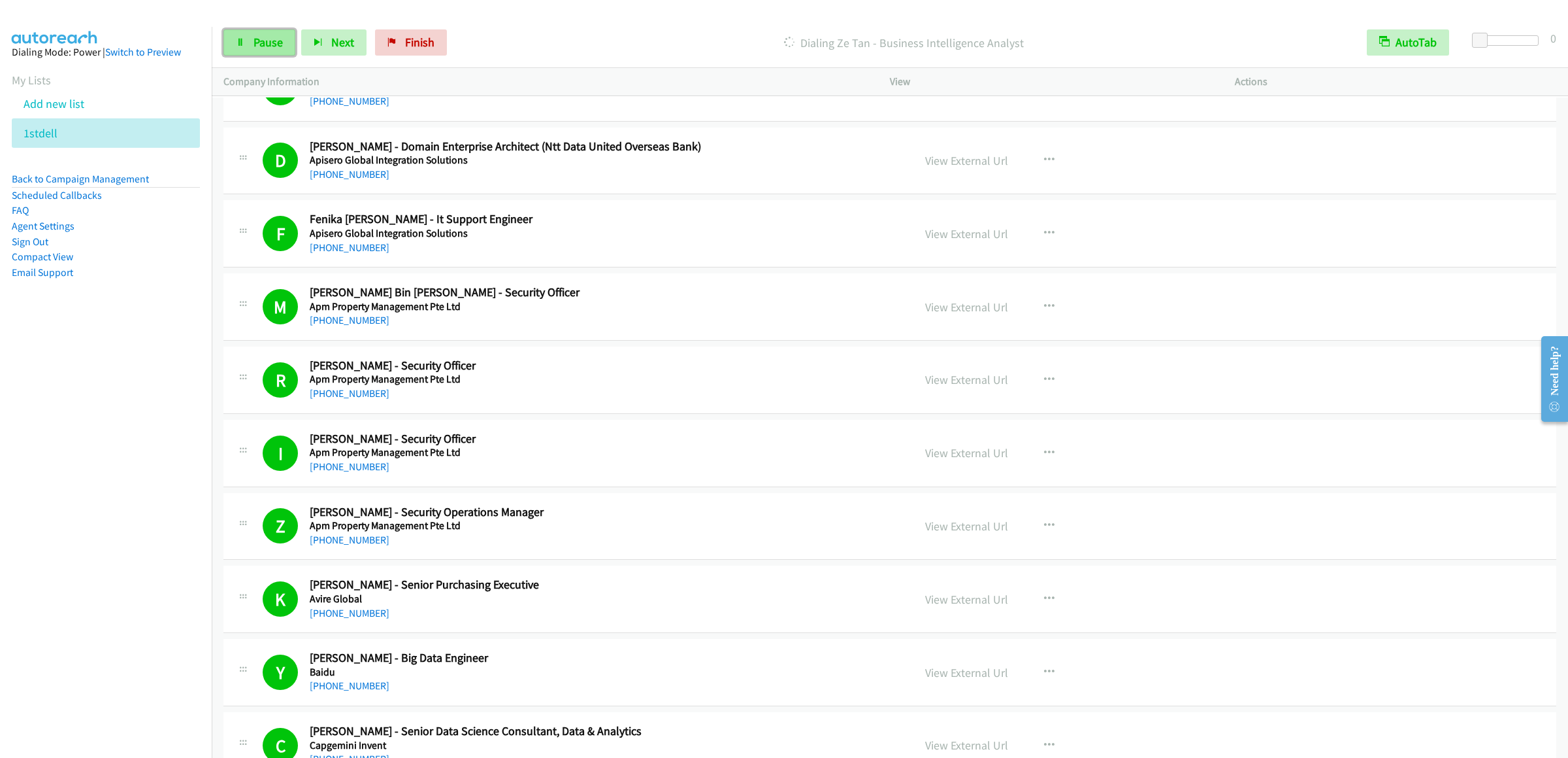
click at [253, 30] on link "Pause" at bounding box center [260, 43] width 72 height 26
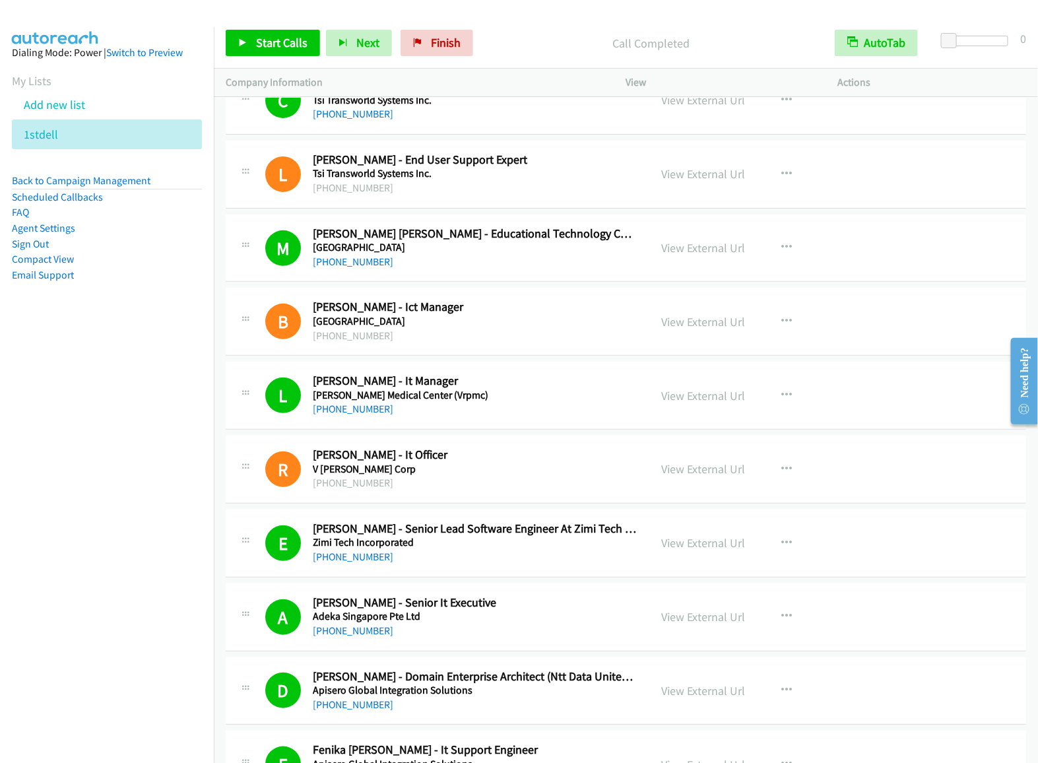
scroll to position [8840, 0]
